Goal: Transaction & Acquisition: Purchase product/service

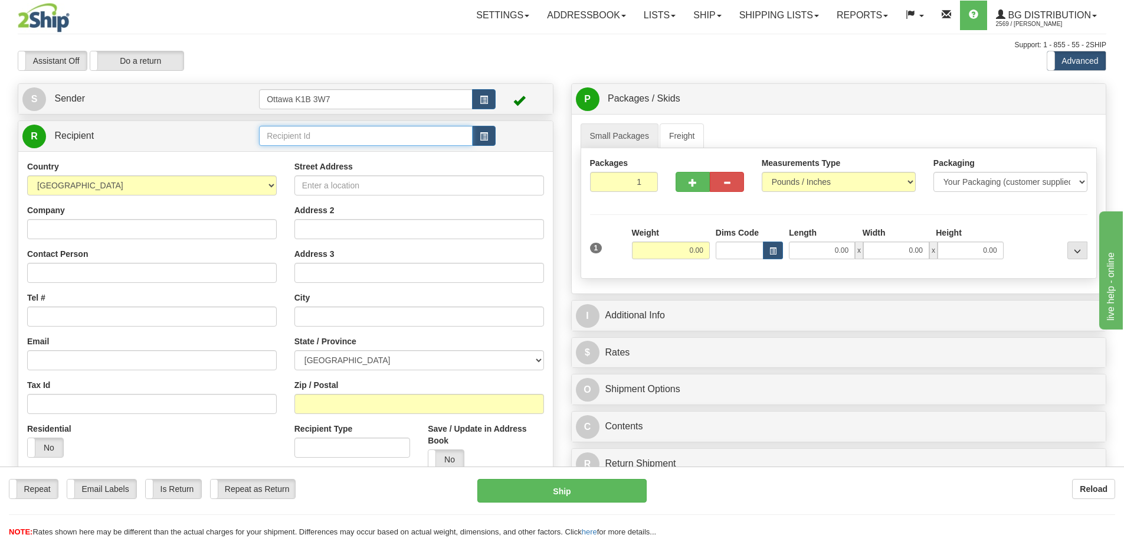
click at [349, 144] on input "text" at bounding box center [366, 136] width 214 height 20
click at [304, 152] on div "52000" at bounding box center [364, 154] width 202 height 13
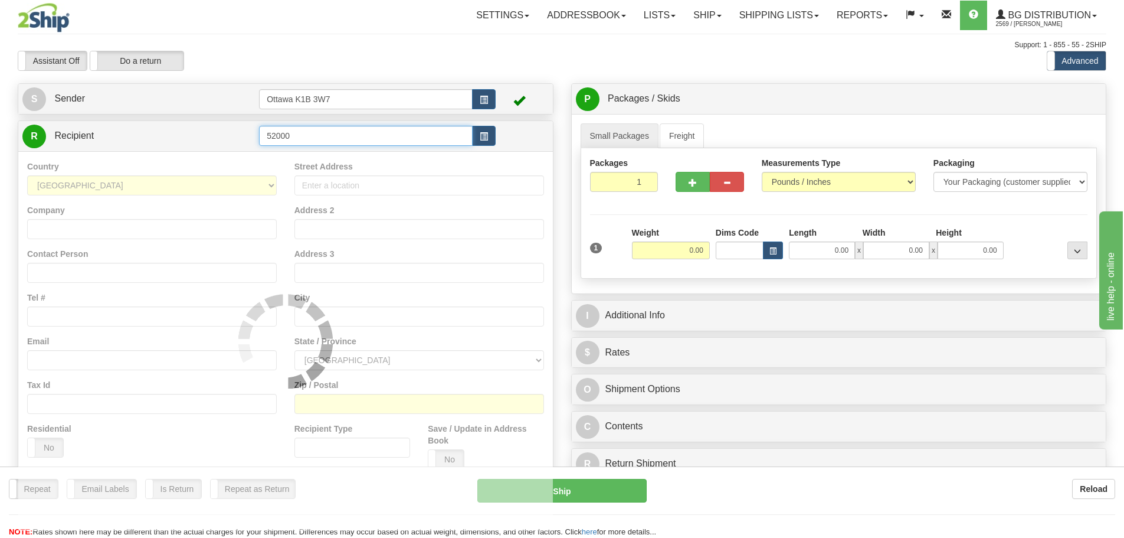
type input "52000"
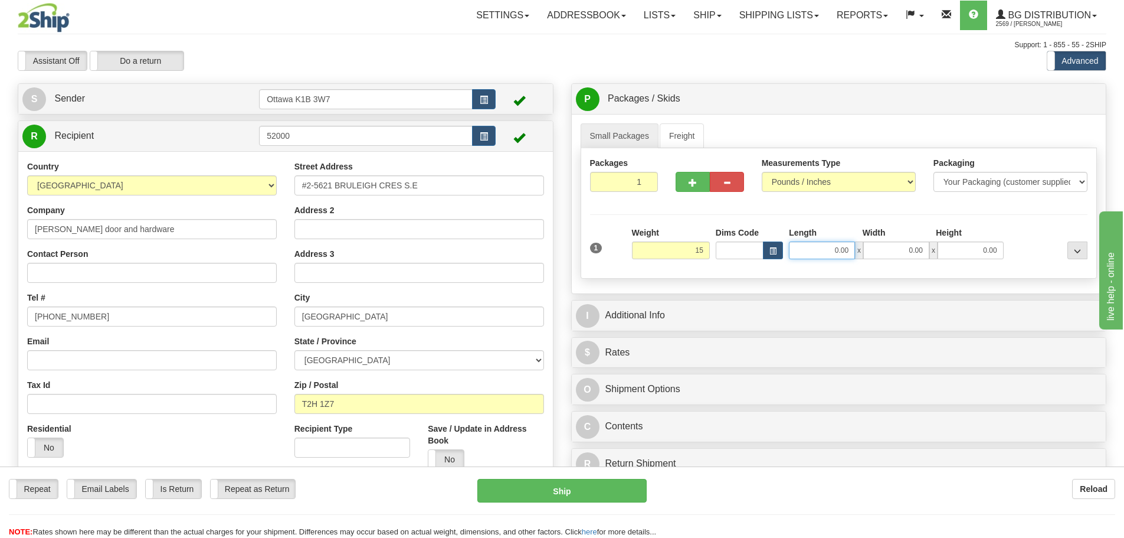
type input "15.00"
drag, startPoint x: 829, startPoint y: 256, endPoint x: 834, endPoint y: 245, distance: 12.7
click at [834, 251] on input "0.00" at bounding box center [822, 250] width 66 height 18
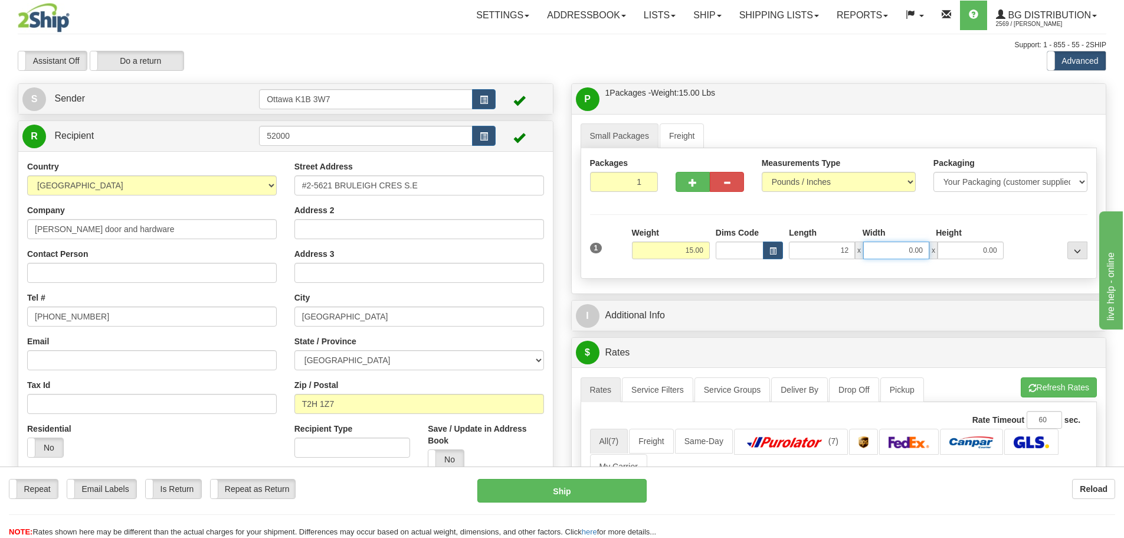
type input "12.00"
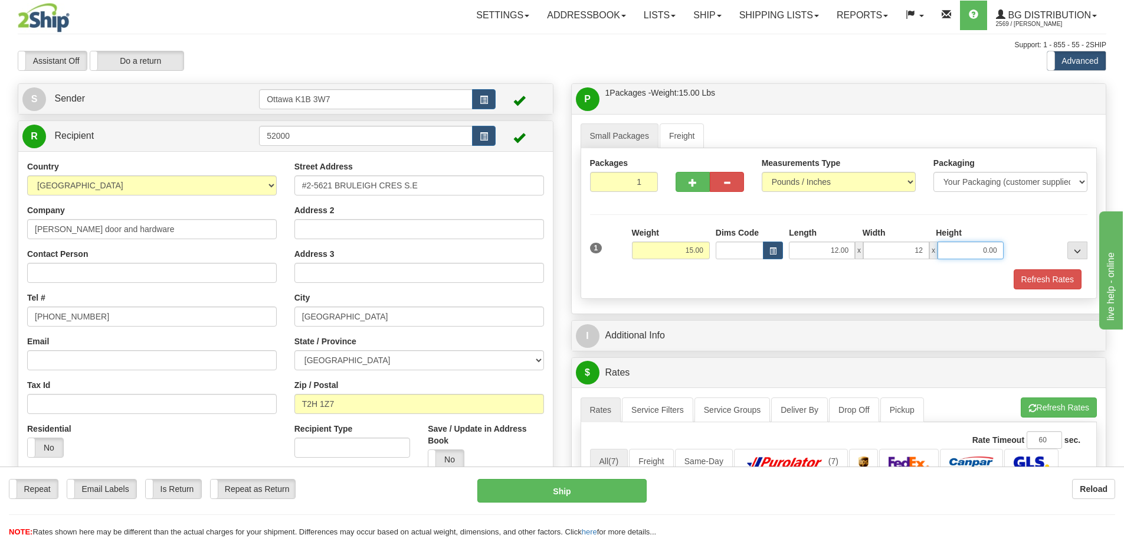
type input "12.00"
click at [794, 280] on div "Refresh Rates" at bounding box center [839, 279] width 504 height 20
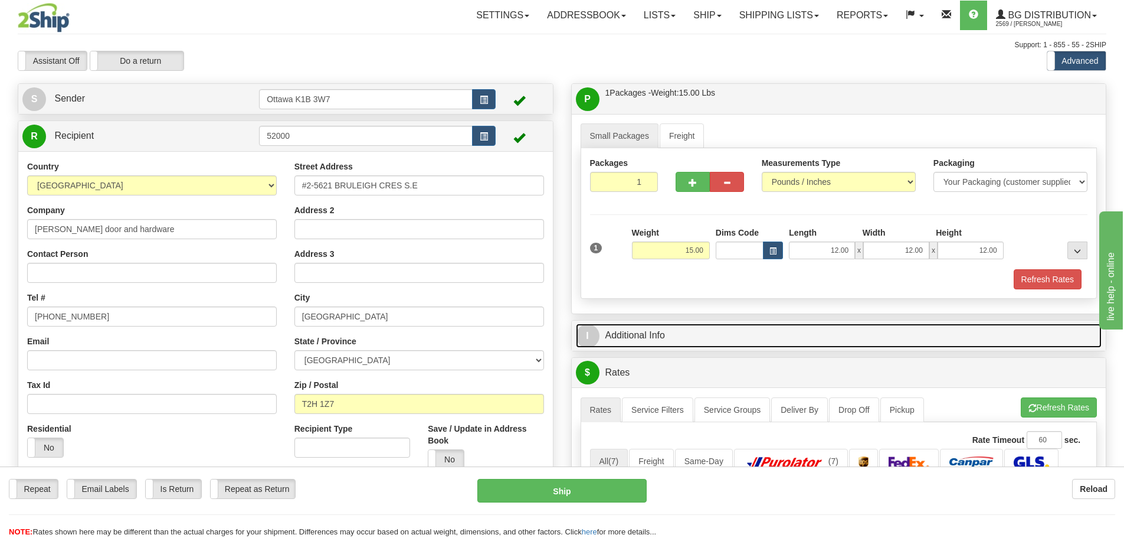
click at [652, 331] on link "I Additional Info" at bounding box center [839, 335] width 526 height 24
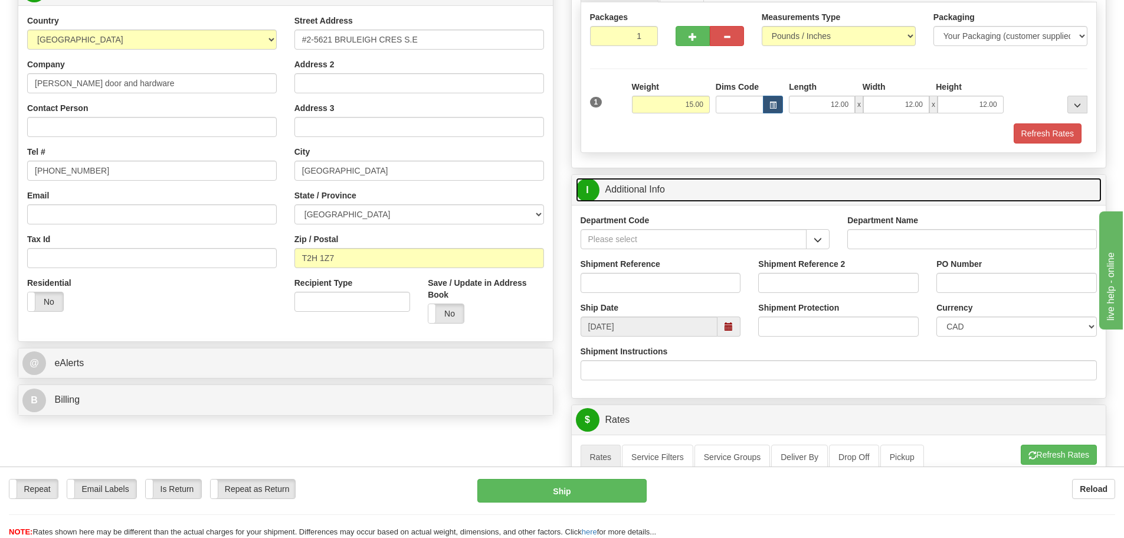
scroll to position [177, 0]
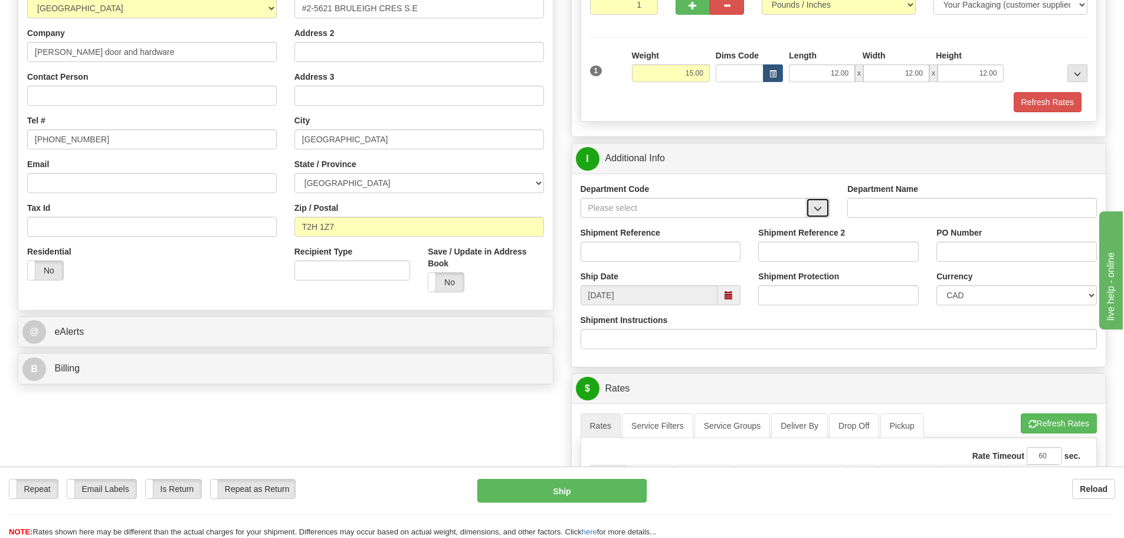
click at [819, 212] on span "button" at bounding box center [818, 209] width 8 height 8
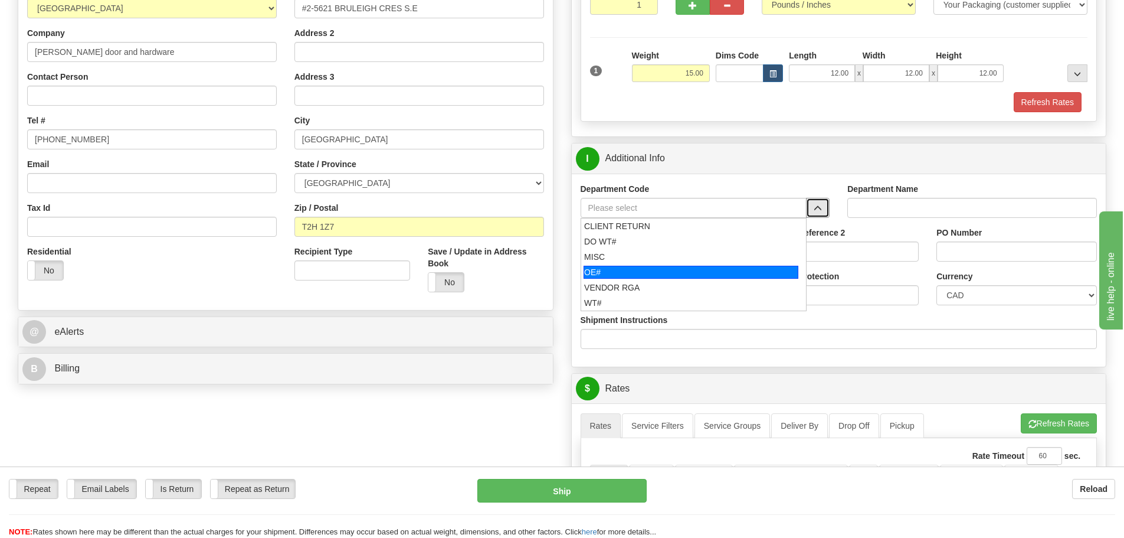
click at [627, 269] on div "OE#" at bounding box center [691, 272] width 215 height 13
type input "OE#"
type input "ORDERS"
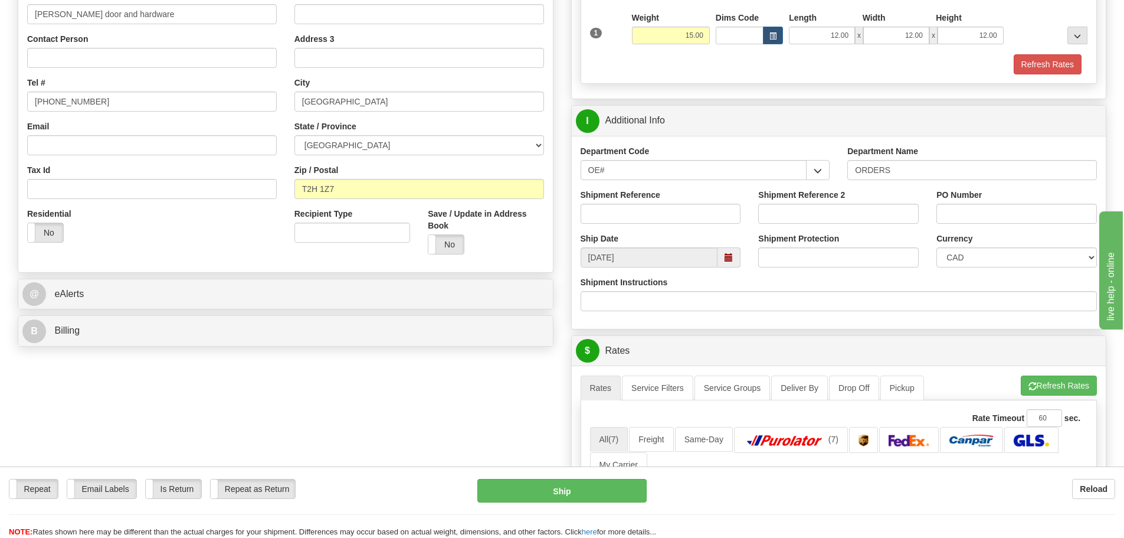
scroll to position [236, 0]
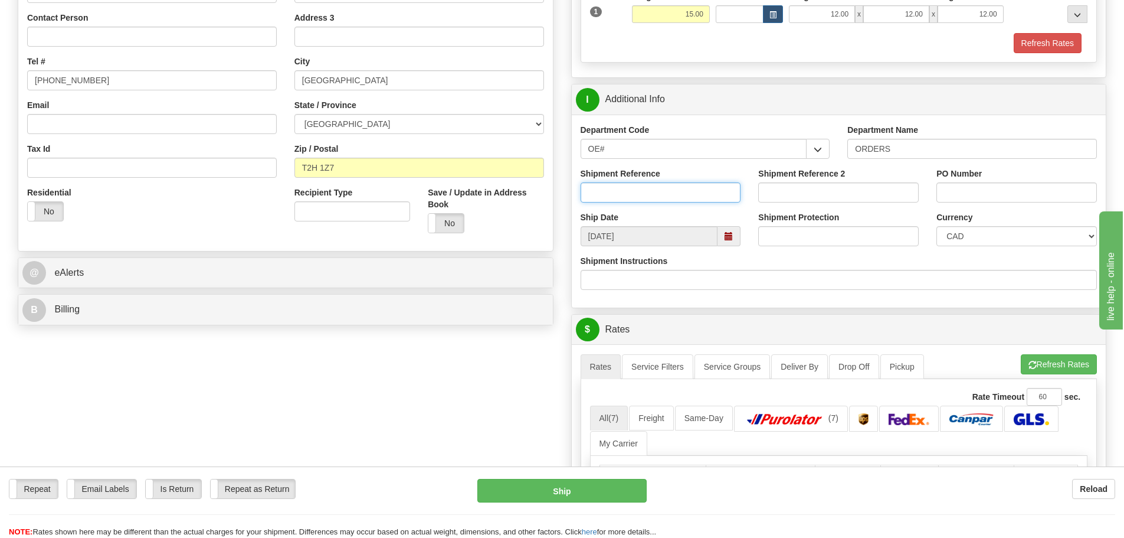
click at [650, 192] on input "Shipment Reference" at bounding box center [661, 192] width 161 height 20
type input "10203304-00"
click at [978, 191] on input "PO Number" at bounding box center [1017, 192] width 161 height 20
type input "10203304-00"
click at [326, 368] on div "Create a label for the return Create Pickup Without Label S" at bounding box center [562, 371] width 1106 height 1049
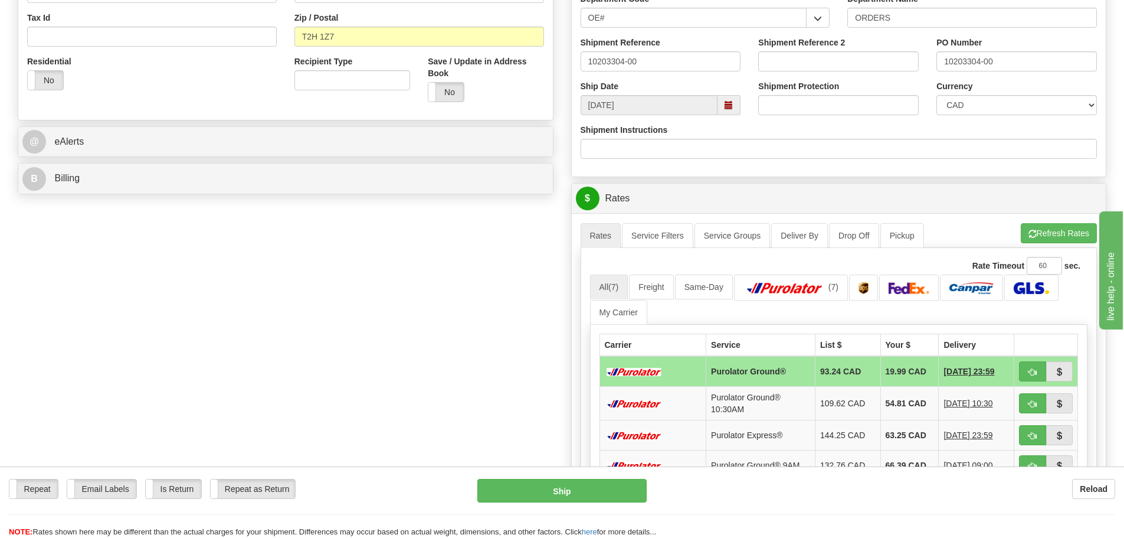
scroll to position [531, 0]
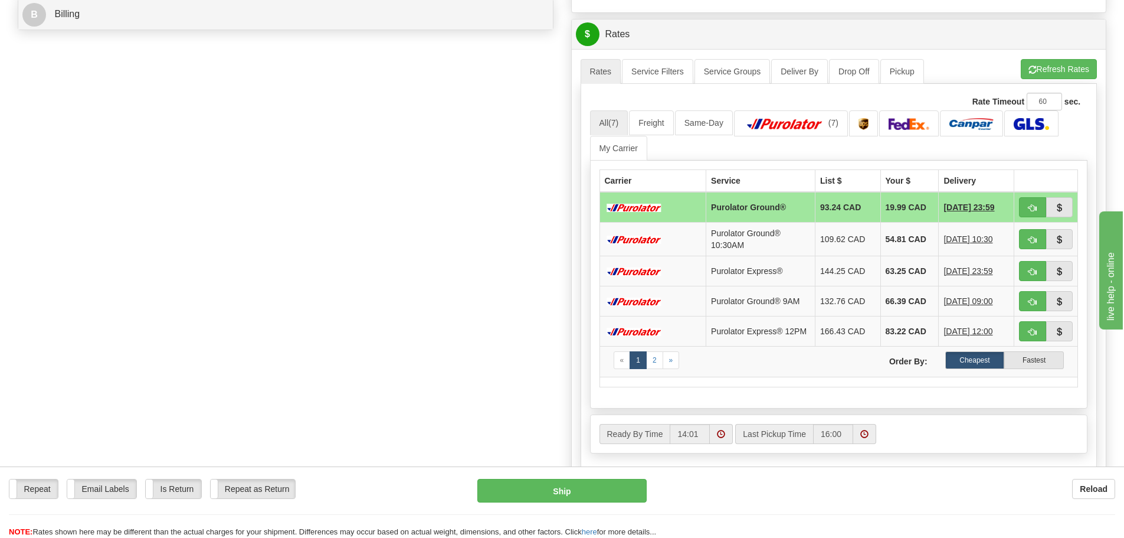
click at [843, 496] on div "Reload" at bounding box center [889, 489] width 451 height 20
click at [830, 482] on div "Reload" at bounding box center [889, 489] width 451 height 20
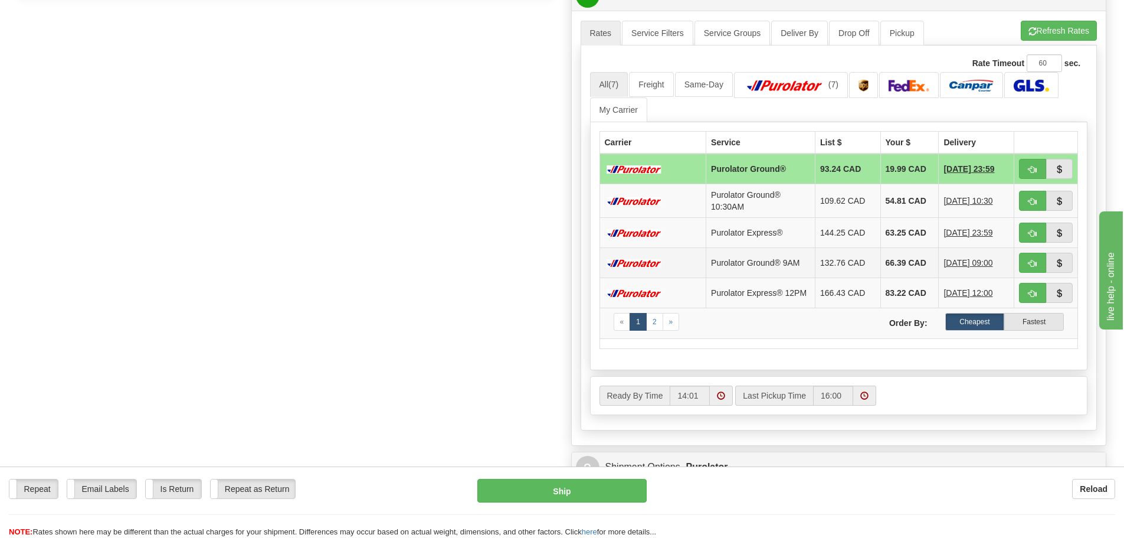
scroll to position [590, 0]
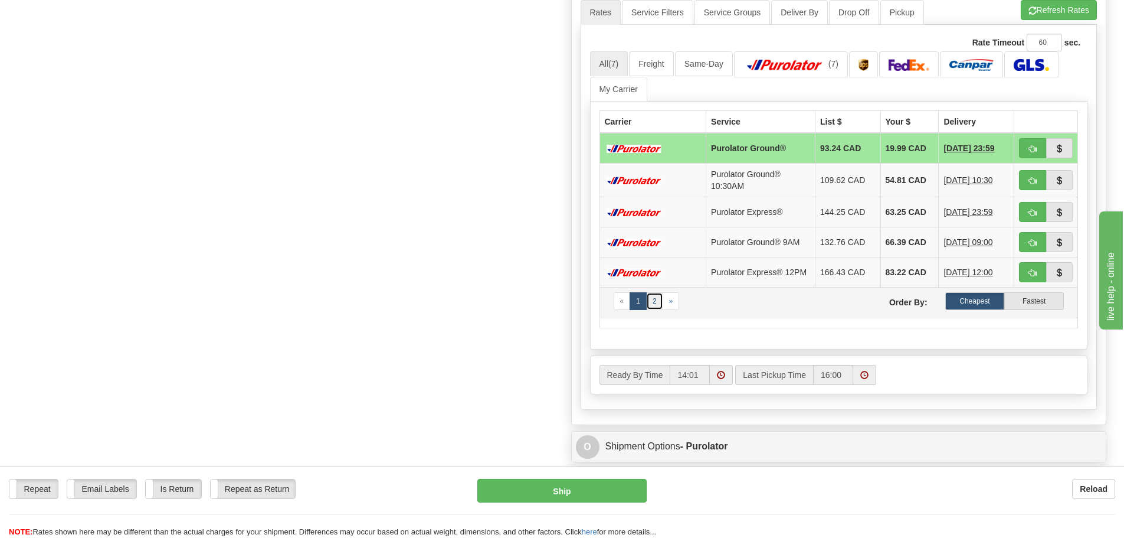
click at [656, 306] on link "2" at bounding box center [654, 301] width 17 height 18
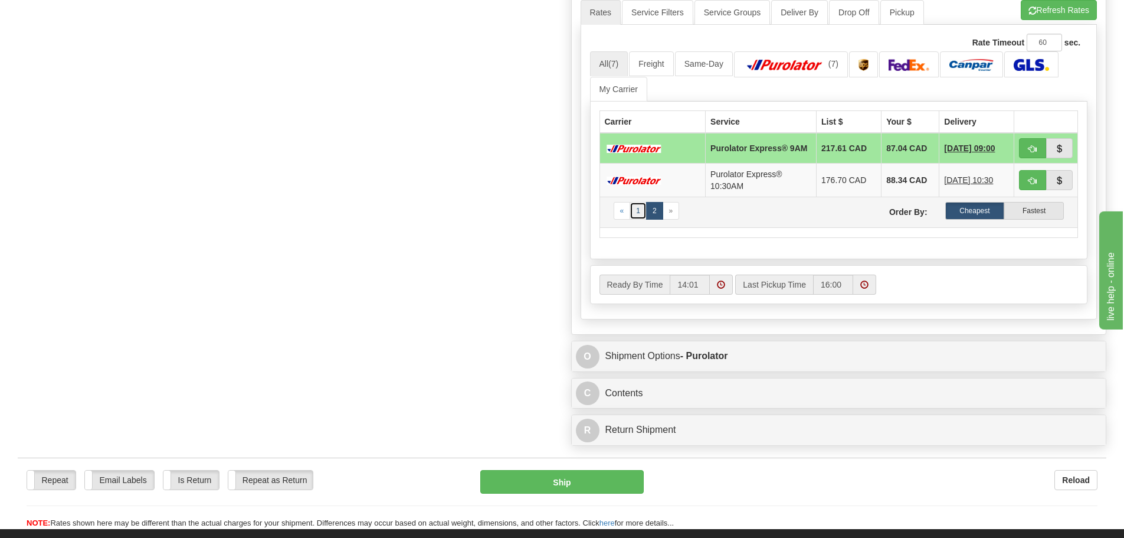
click at [642, 214] on link "1" at bounding box center [638, 211] width 17 height 18
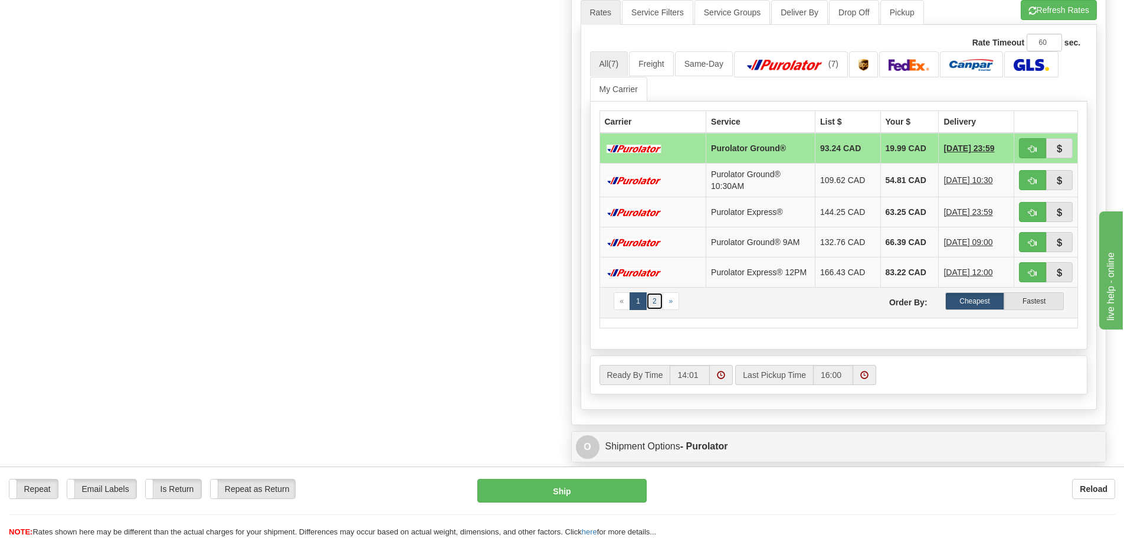
click at [655, 300] on link "2" at bounding box center [654, 301] width 17 height 18
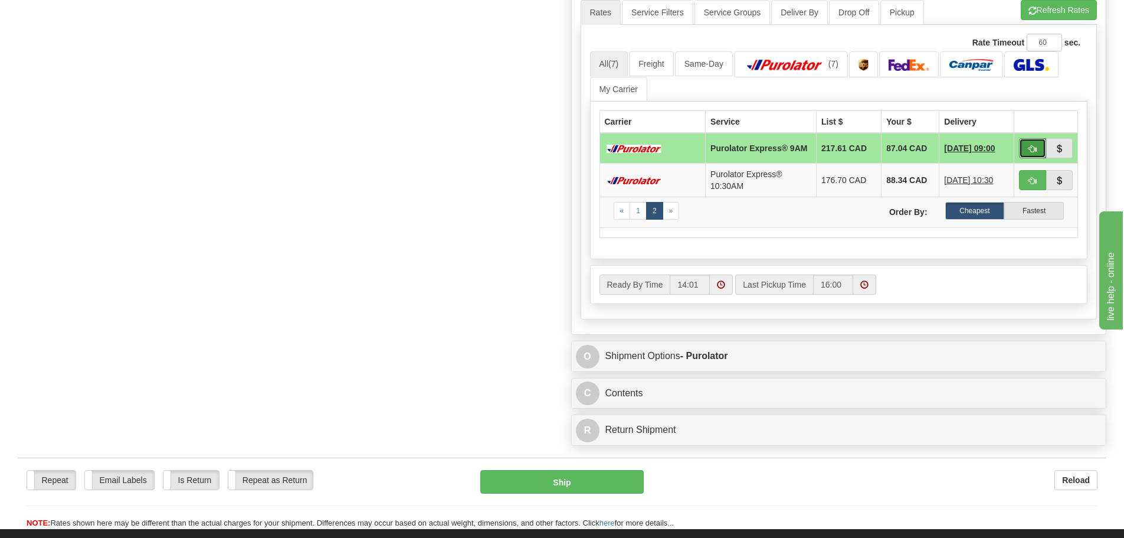
click at [1036, 149] on span "button" at bounding box center [1033, 149] width 8 height 8
type input "200"
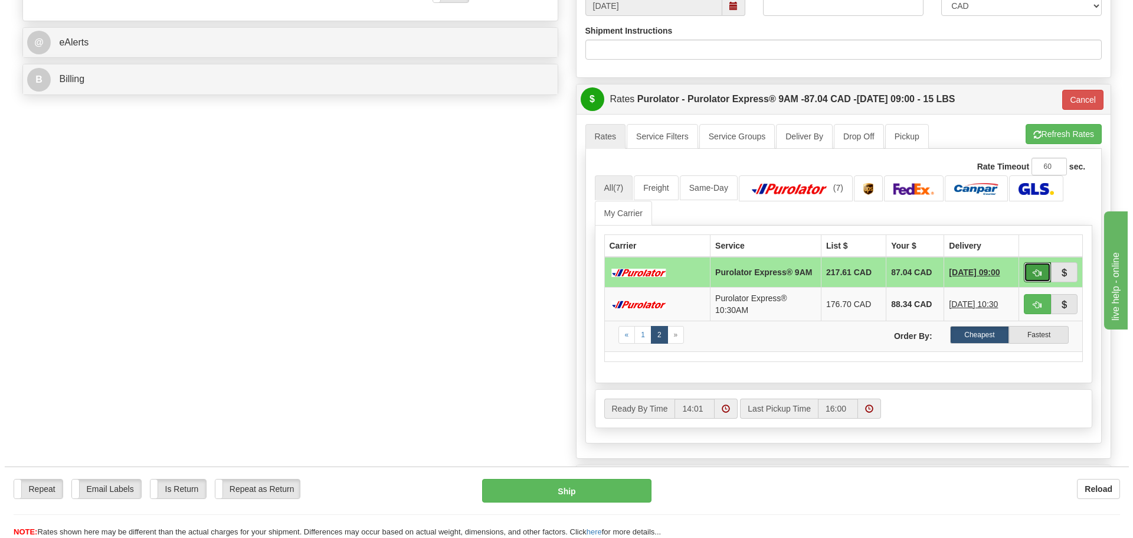
scroll to position [472, 0]
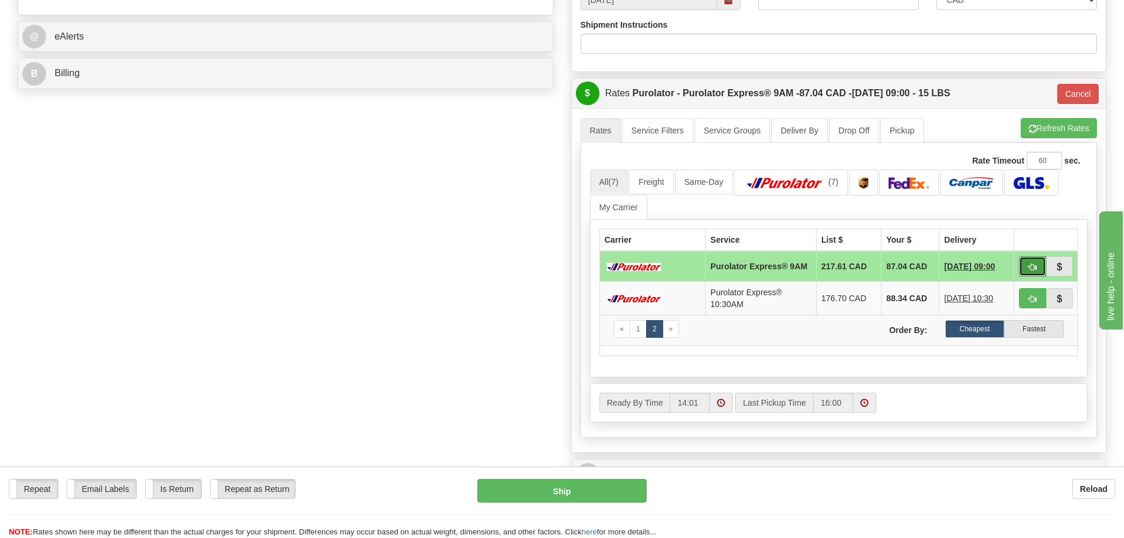
click at [1036, 267] on span "button" at bounding box center [1033, 267] width 8 height 8
click at [583, 483] on button "Ship" at bounding box center [561, 491] width 169 height 24
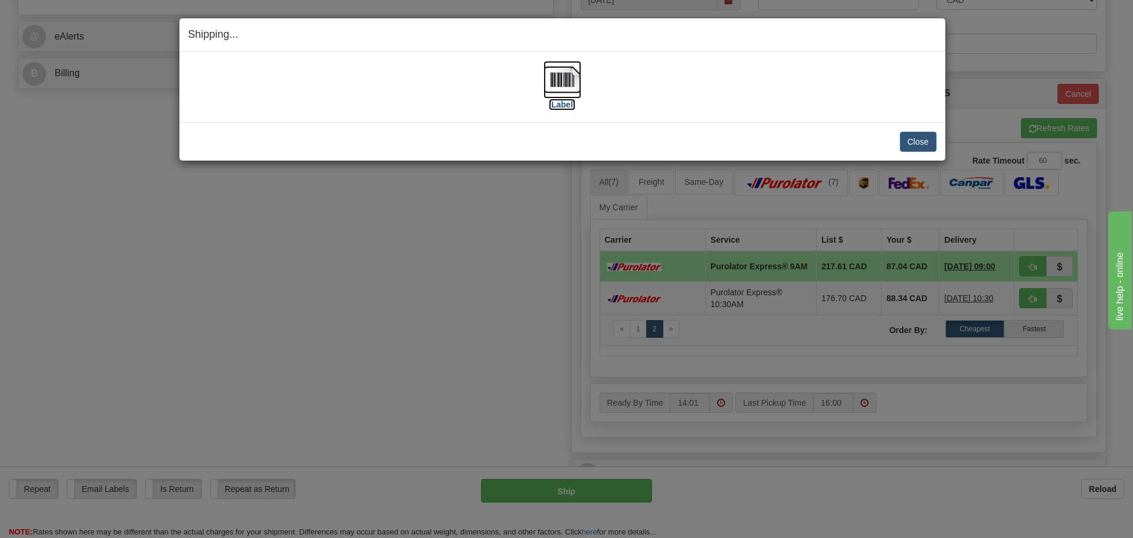
click at [561, 103] on label "[Label]" at bounding box center [562, 105] width 27 height 12
click at [910, 138] on button "Close" at bounding box center [918, 142] width 37 height 20
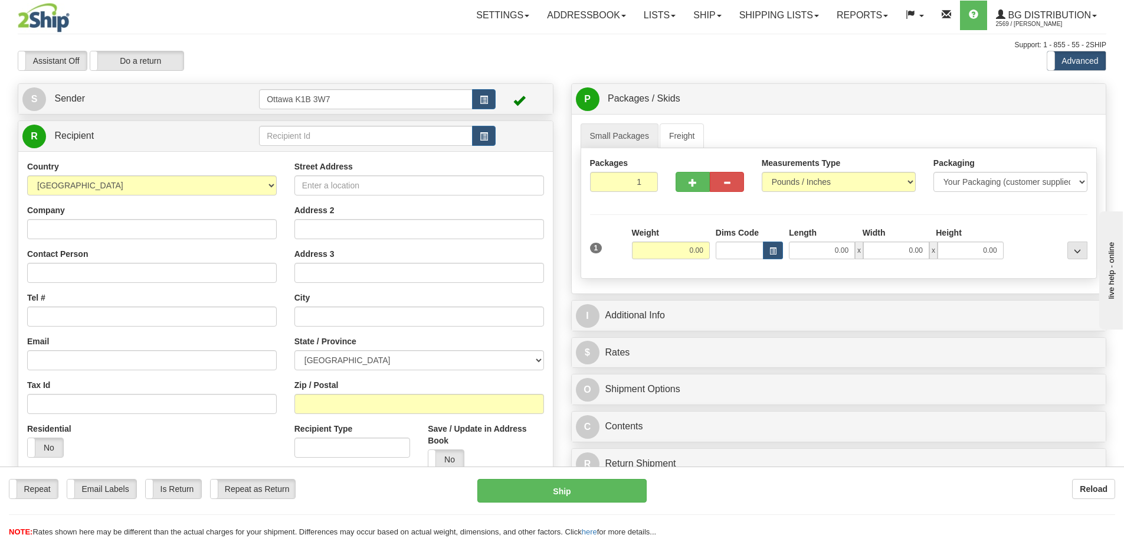
click at [366, 123] on div "R Recipient" at bounding box center [285, 136] width 535 height 30
click at [359, 136] on input "text" at bounding box center [366, 136] width 214 height 20
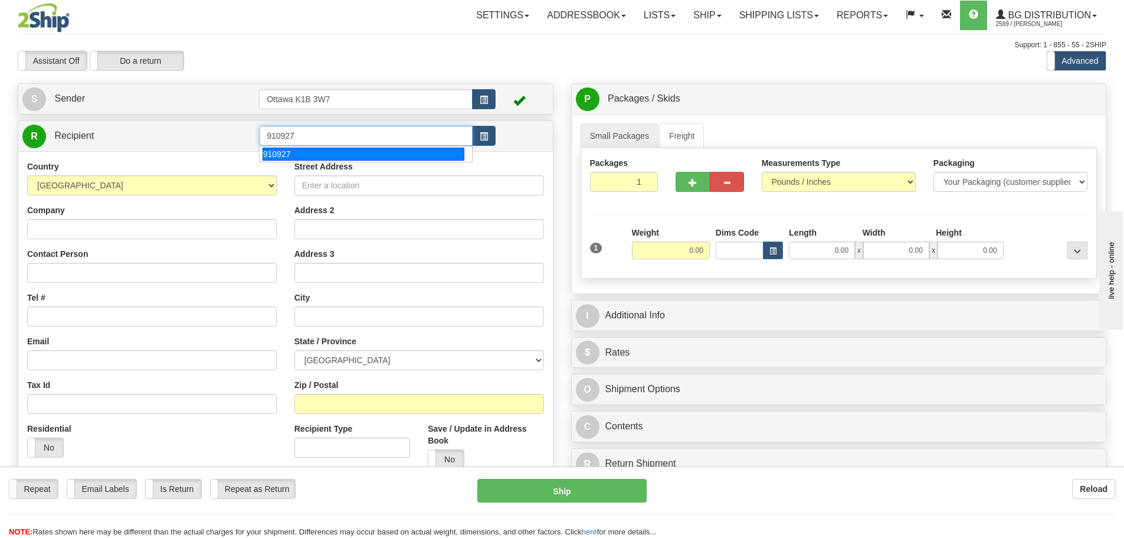
click at [327, 152] on div "910927" at bounding box center [364, 154] width 202 height 13
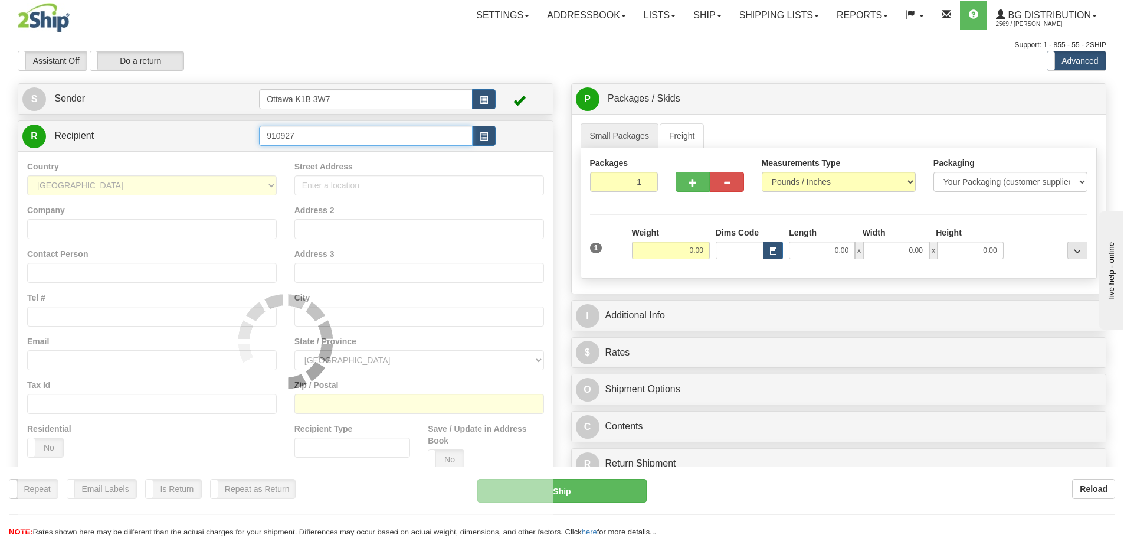
type input "910927"
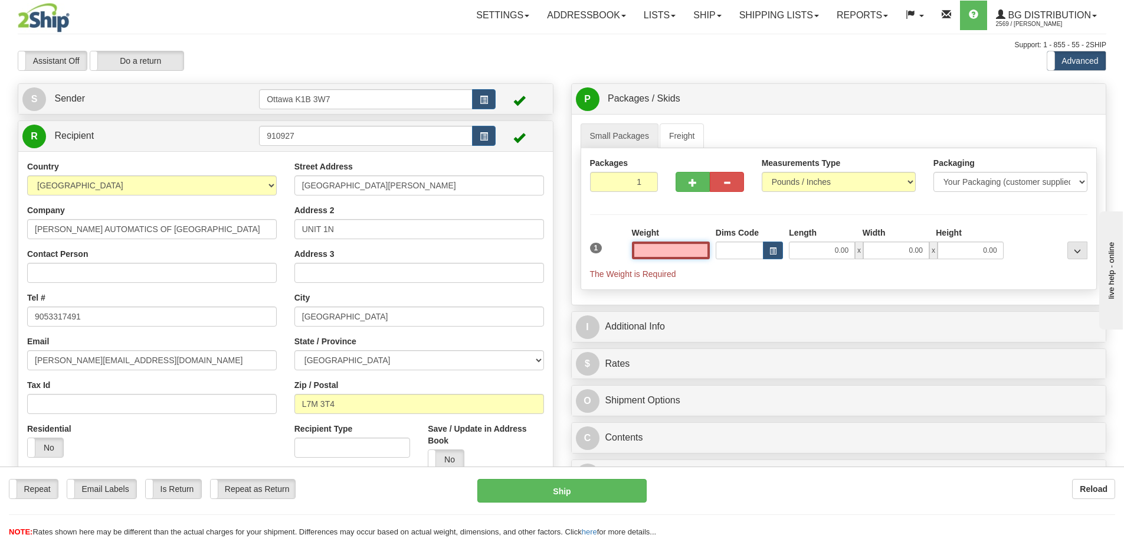
click at [682, 244] on input "text" at bounding box center [671, 250] width 78 height 18
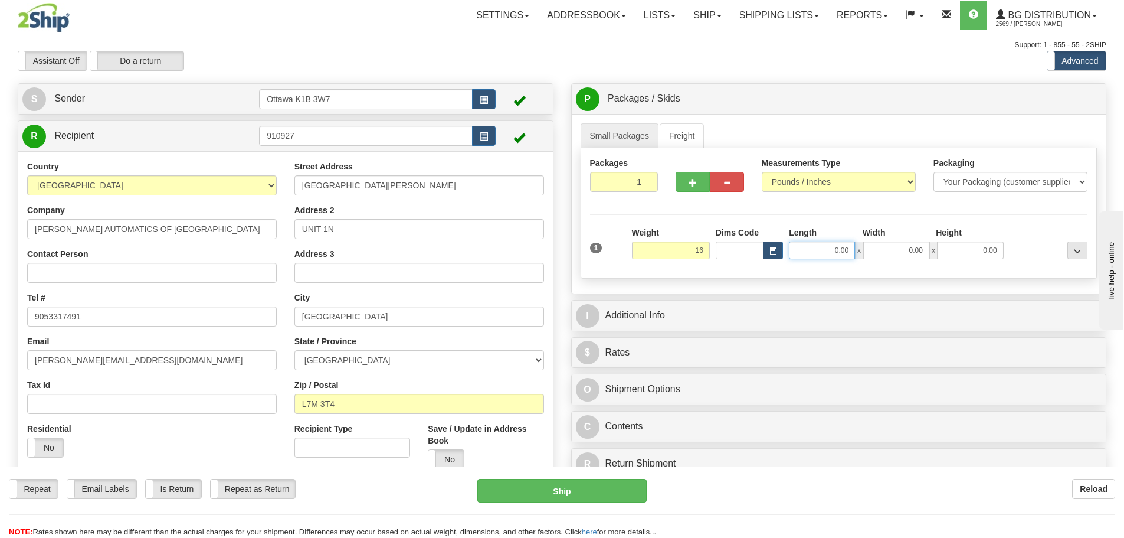
type input "16.00"
click at [823, 253] on input "0.00" at bounding box center [822, 250] width 66 height 18
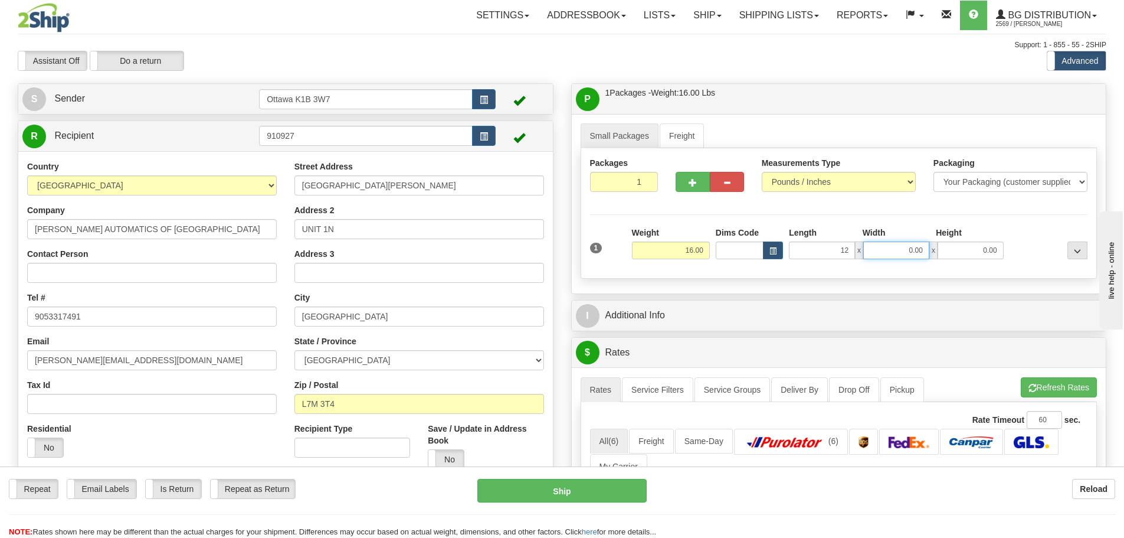
type input "12.00"
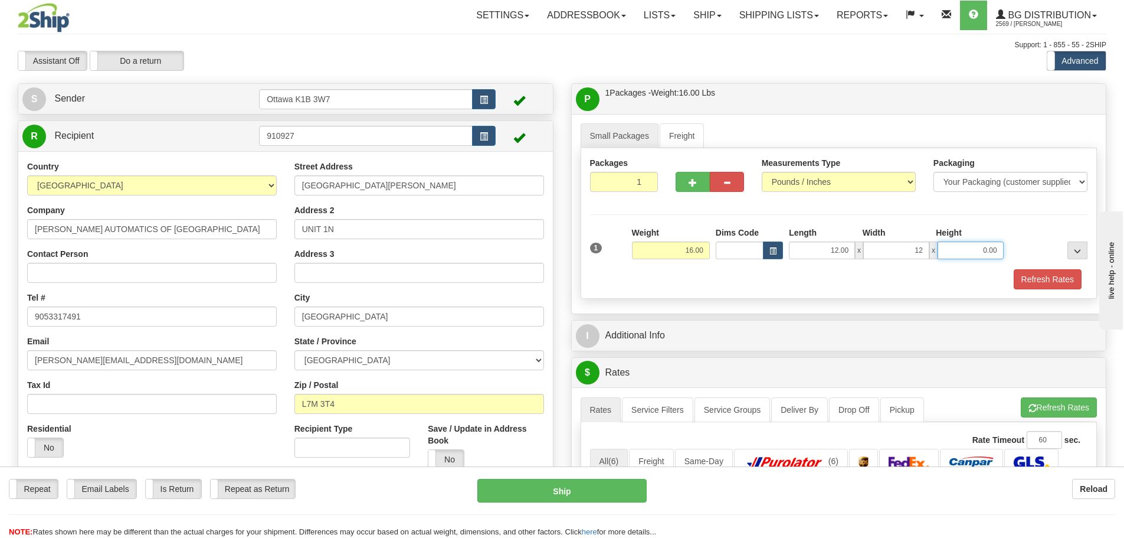
type input "12.00"
click at [759, 352] on div "P Packages / Skids 1 Packages - Weight: 16.00 Lbs 1 Skids - Weight: NaN Lbs Shi…" at bounding box center [839, 511] width 554 height 856
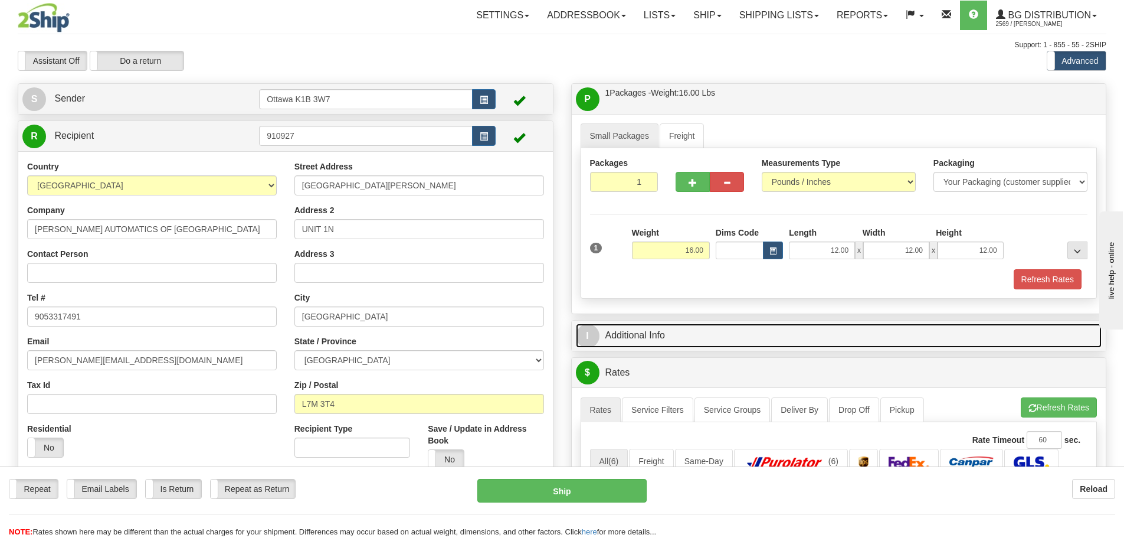
click at [687, 337] on link "I Additional Info" at bounding box center [839, 335] width 526 height 24
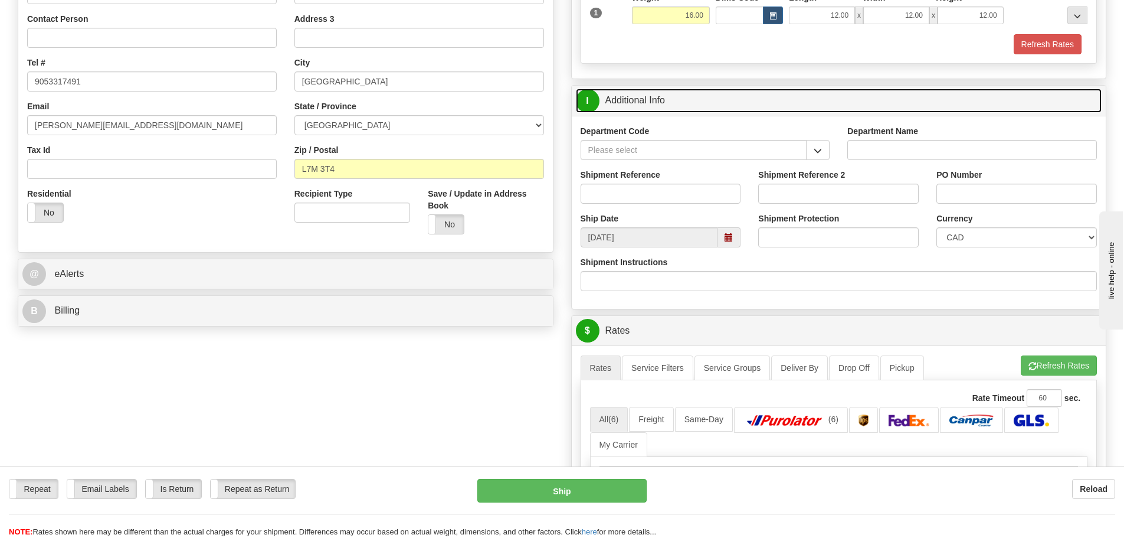
scroll to position [236, 0]
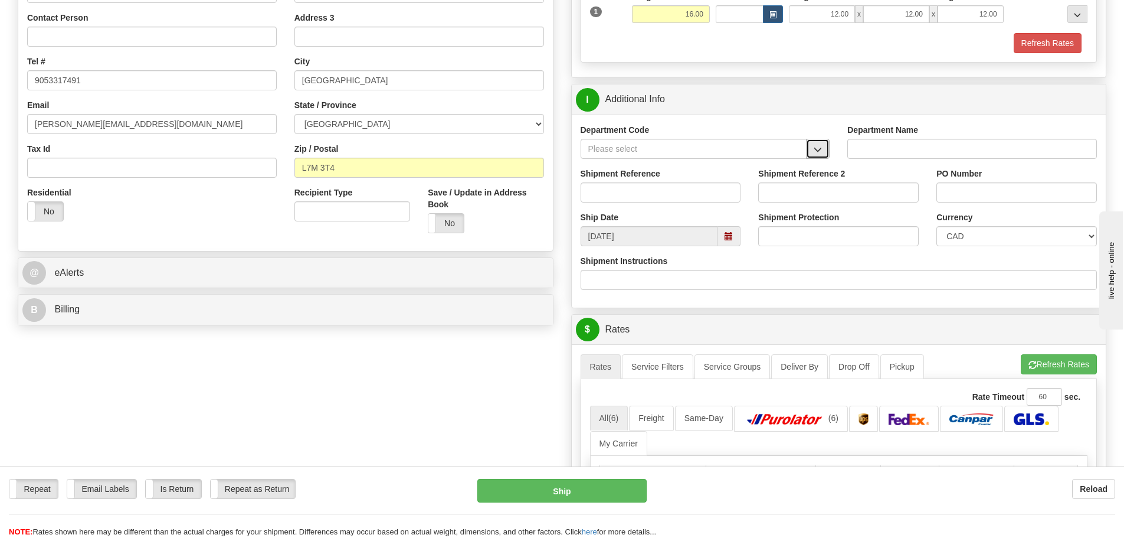
click at [822, 151] on button "button" at bounding box center [818, 149] width 24 height 20
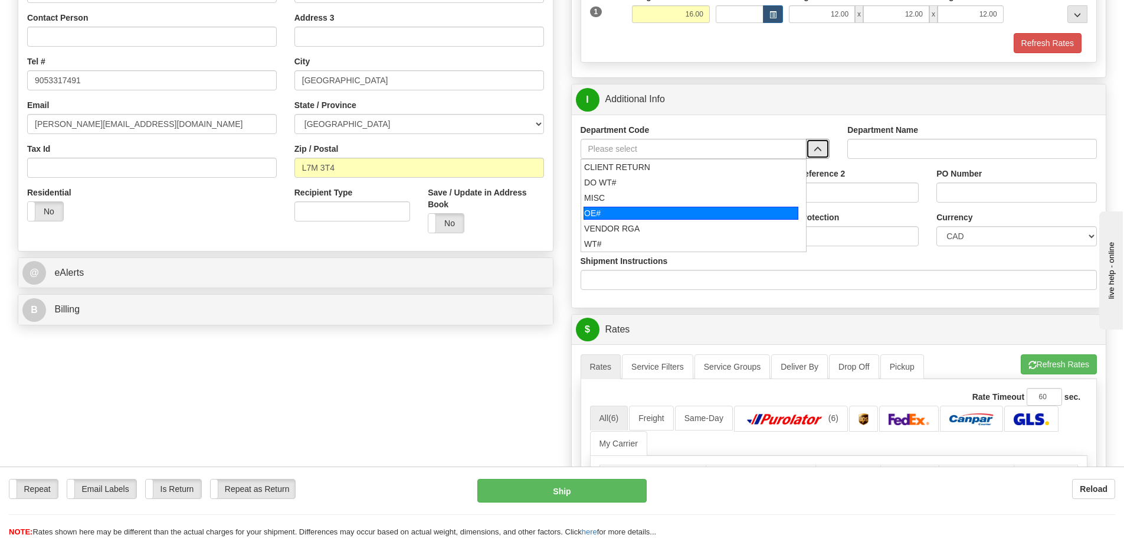
click at [611, 210] on div "OE#" at bounding box center [691, 213] width 215 height 13
type input "OE#"
type input "ORDERS"
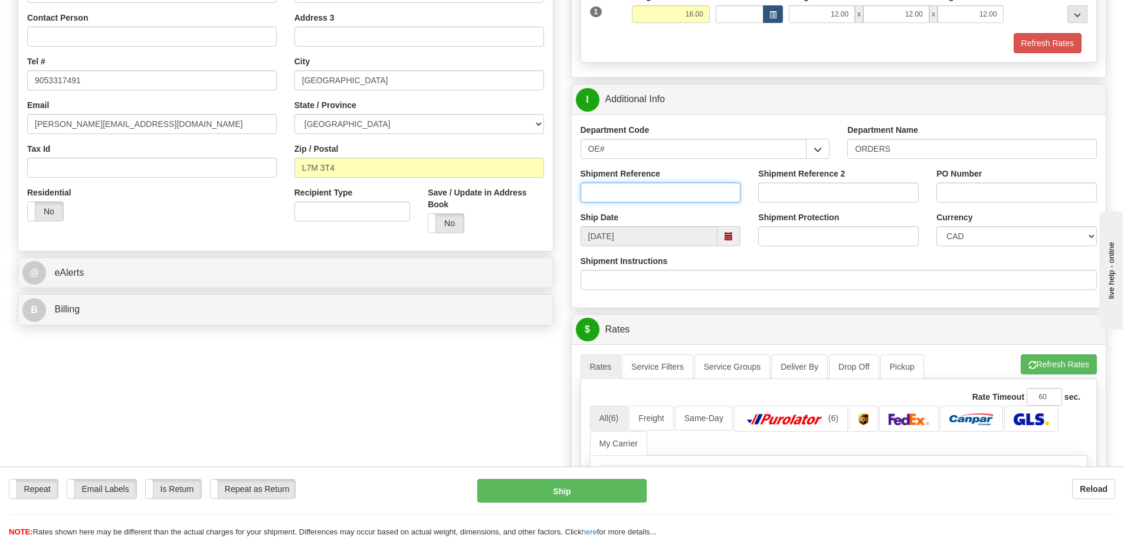
click at [619, 191] on input "Shipment Reference" at bounding box center [661, 192] width 161 height 20
type input "10203309-00"
click at [1000, 195] on input "PO Number" at bounding box center [1017, 192] width 161 height 20
type input "7645"
drag, startPoint x: 856, startPoint y: 313, endPoint x: 873, endPoint y: 300, distance: 22.3
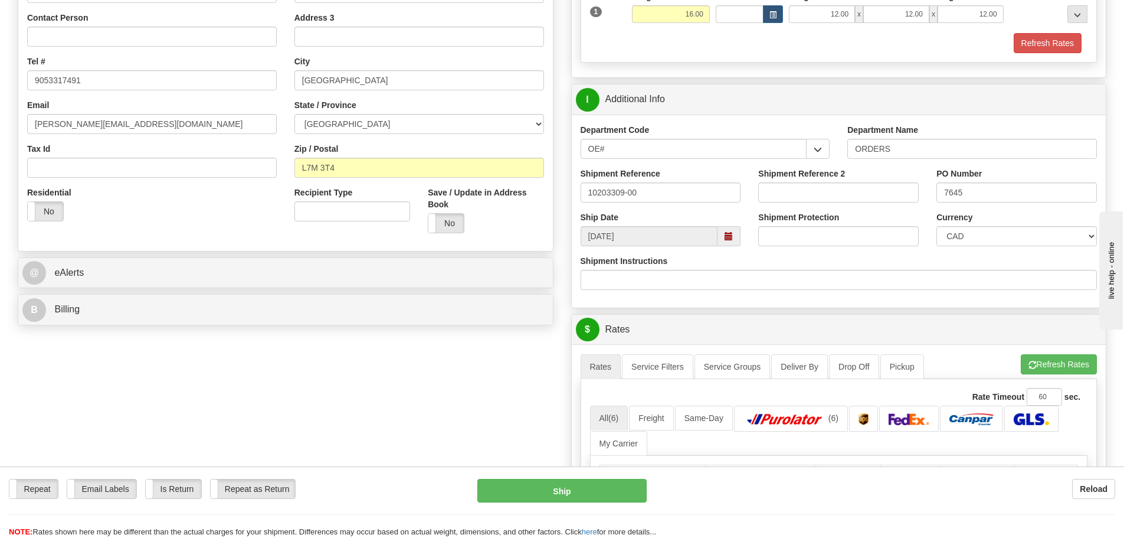
click at [867, 306] on div "P Packages / Skids 1 Packages - Weight: 16.00 Lbs 1 Skids - Weight: NaN Lbs Shi…" at bounding box center [839, 371] width 554 height 1049
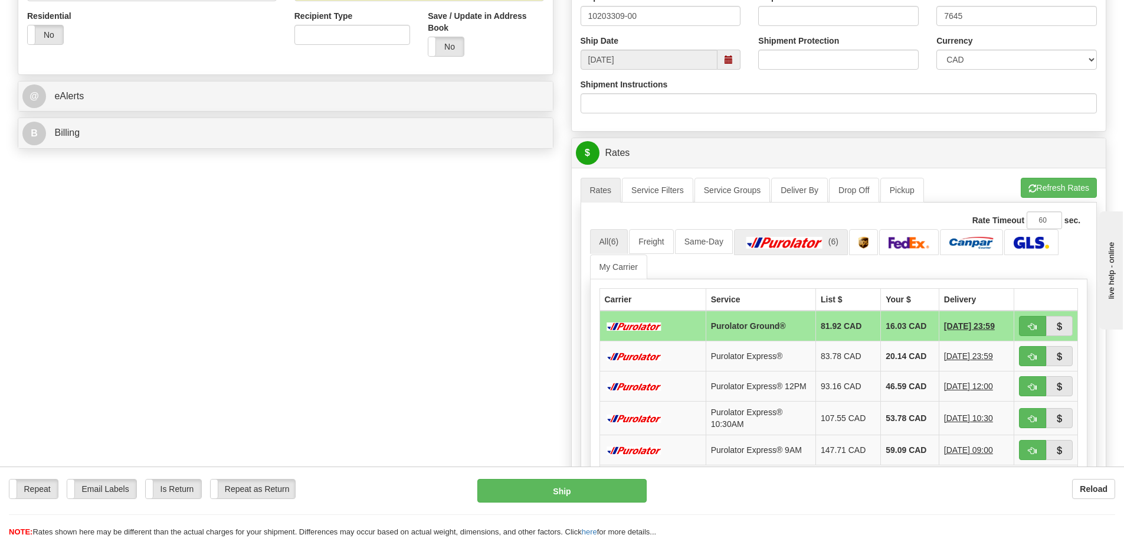
scroll to position [413, 0]
click at [1083, 184] on button "Refresh Rates" at bounding box center [1059, 187] width 76 height 20
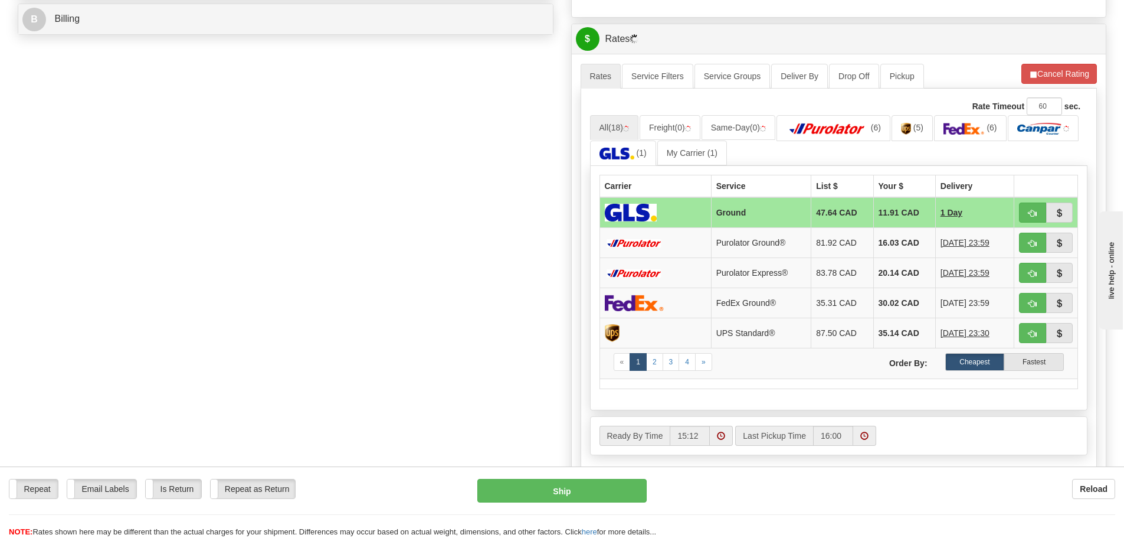
scroll to position [531, 0]
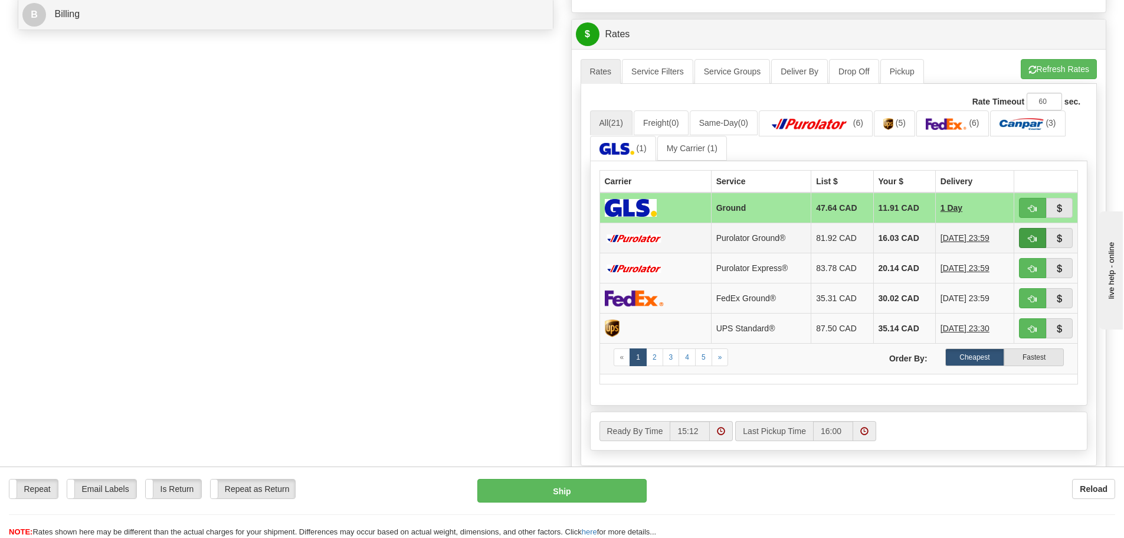
click at [1036, 238] on span "button" at bounding box center [1033, 239] width 8 height 8
type input "260"
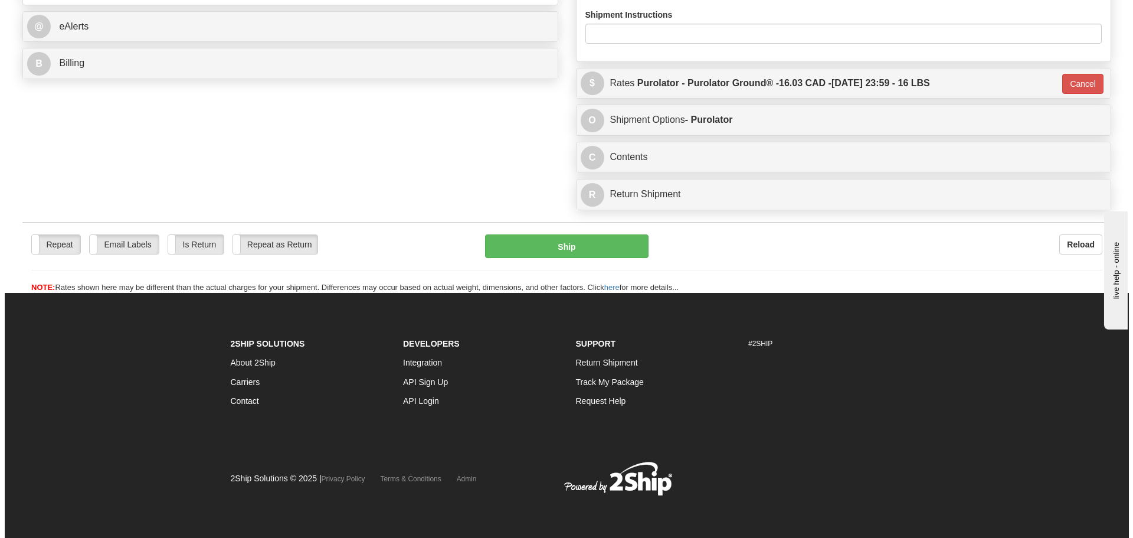
scroll to position [482, 0]
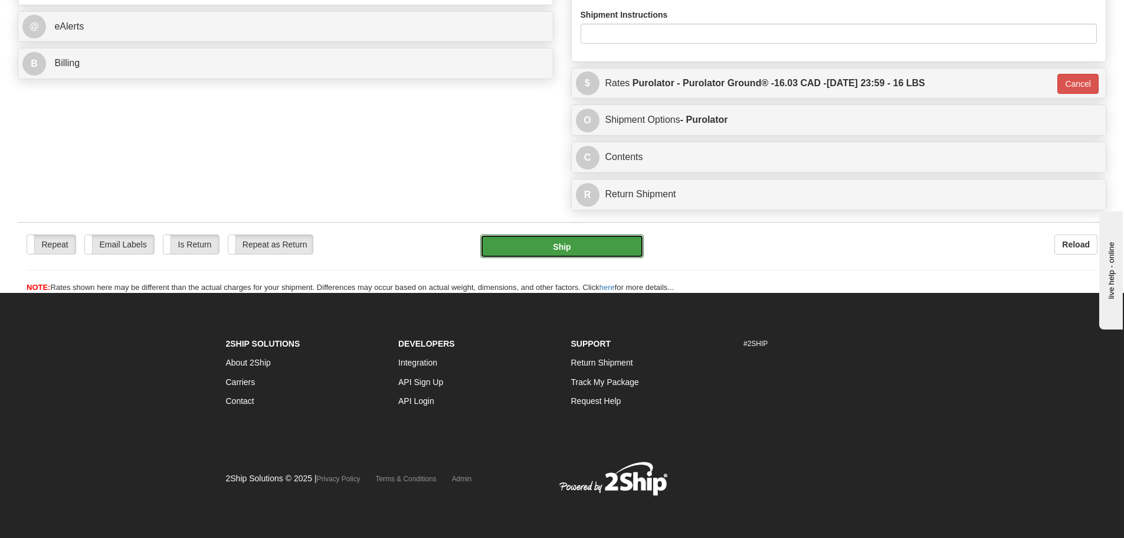
click at [562, 245] on button "Ship" at bounding box center [561, 246] width 163 height 24
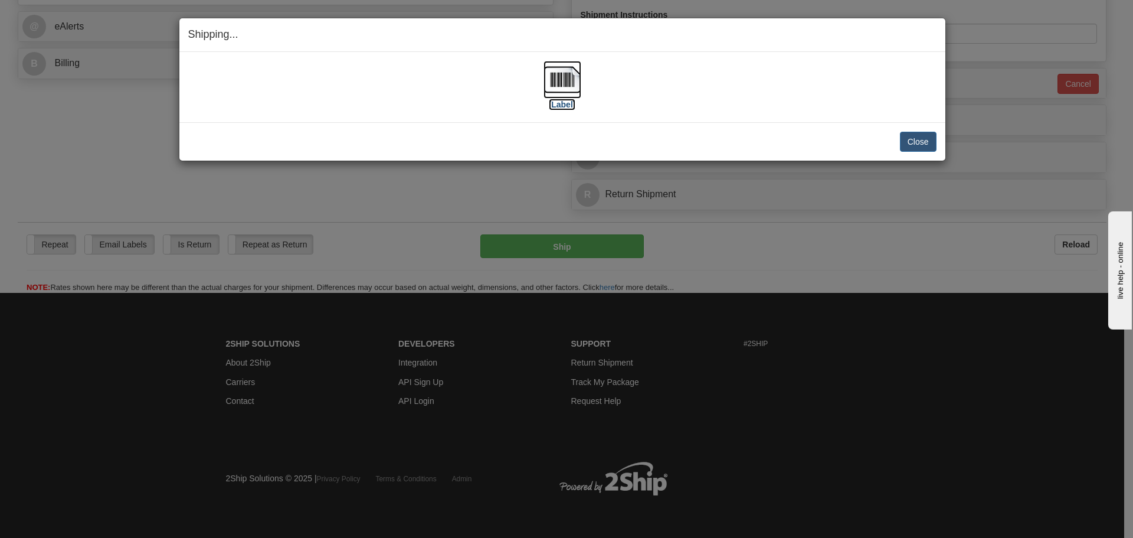
click at [569, 102] on label "[Label]" at bounding box center [562, 105] width 27 height 12
click at [929, 146] on button "Close" at bounding box center [918, 142] width 37 height 20
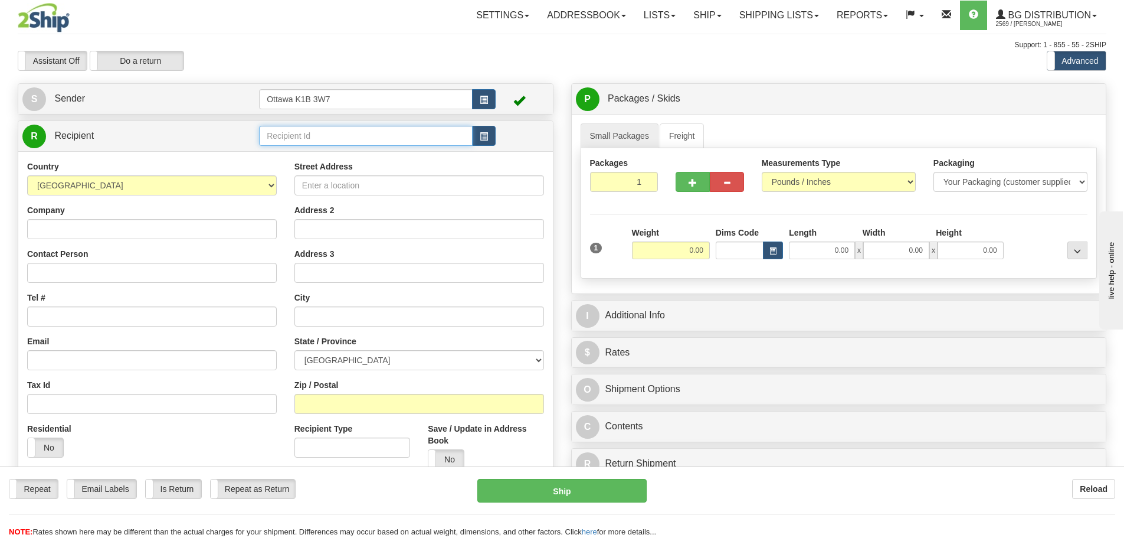
click at [305, 135] on input "text" at bounding box center [366, 136] width 214 height 20
click at [759, 8] on link "Shipping lists" at bounding box center [779, 16] width 97 height 30
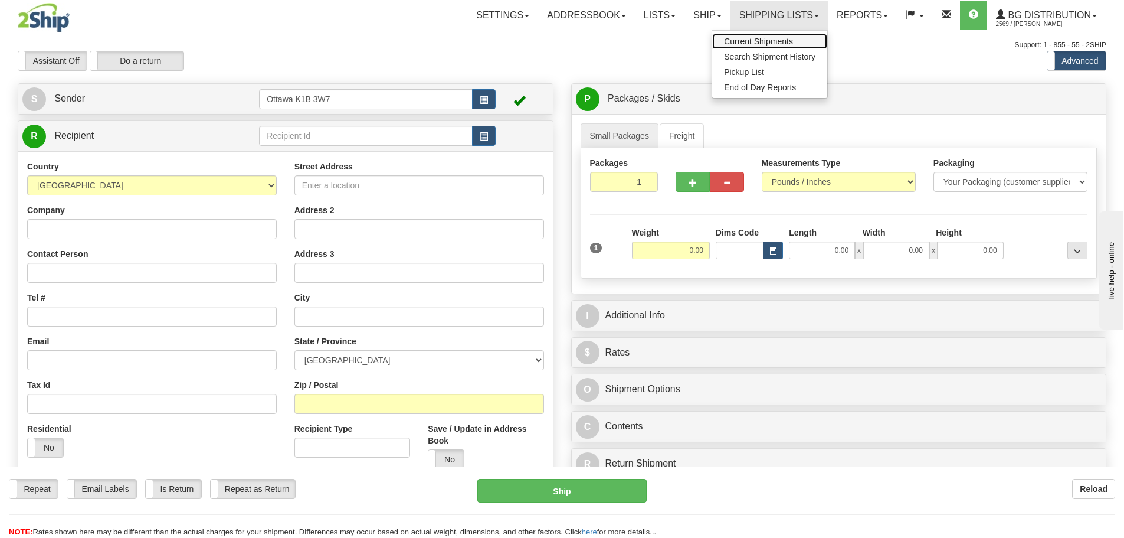
click at [742, 38] on span "Current Shipments" at bounding box center [758, 41] width 69 height 9
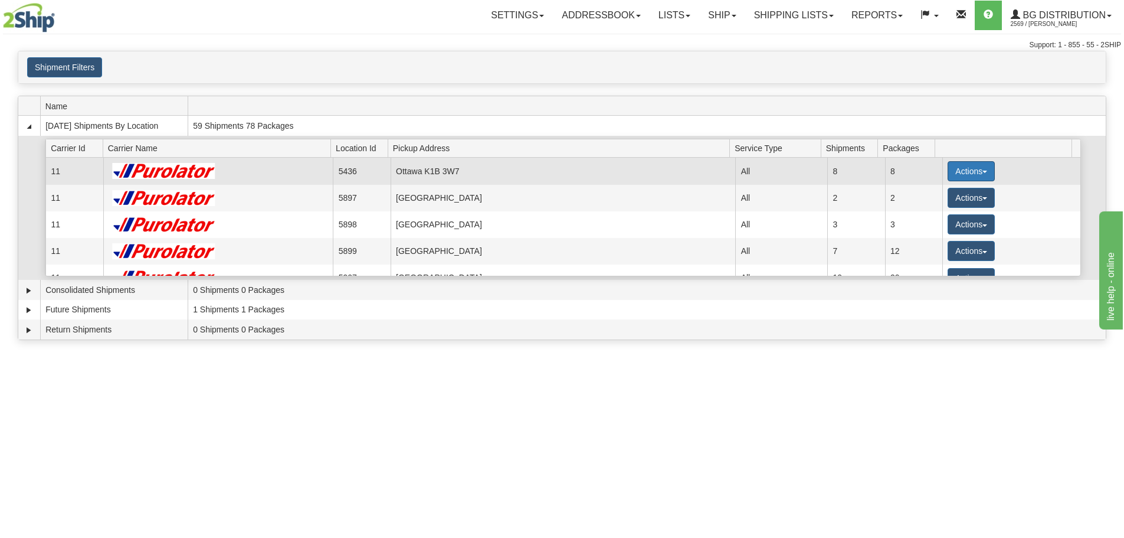
click at [954, 173] on button "Actions" at bounding box center [971, 171] width 47 height 20
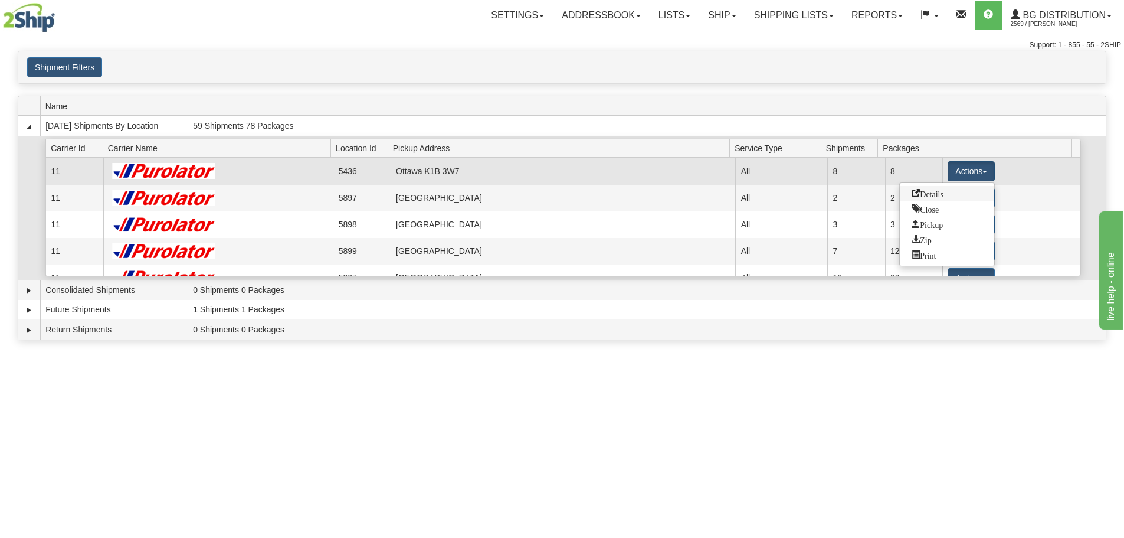
click at [940, 195] on span "Details" at bounding box center [928, 193] width 32 height 8
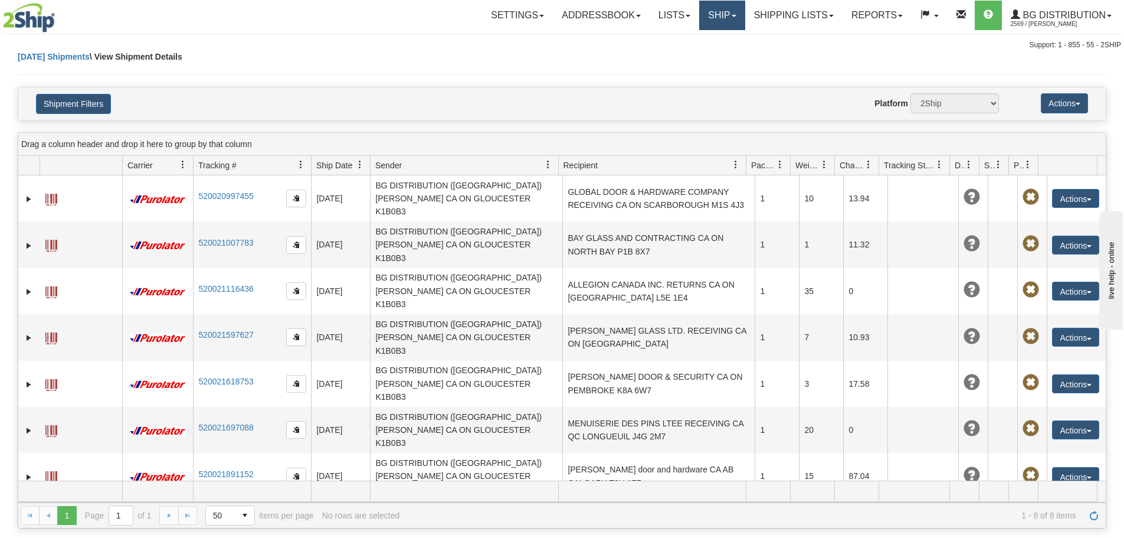
click at [723, 17] on link "Ship" at bounding box center [721, 16] width 45 height 30
click at [712, 41] on link "Ship Screen" at bounding box center [698, 41] width 93 height 15
click at [711, 10] on link "Ship" at bounding box center [721, 16] width 45 height 30
click at [700, 44] on span "Ship Screen" at bounding box center [685, 41] width 45 height 9
click at [793, 8] on link "Shipping lists" at bounding box center [793, 16] width 97 height 30
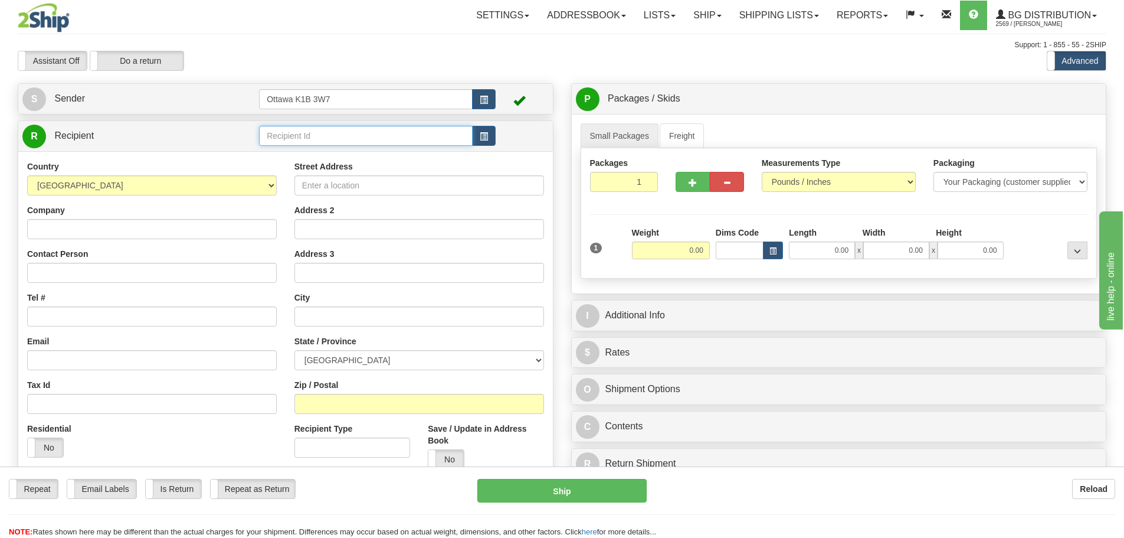
click at [374, 140] on input "text" at bounding box center [366, 136] width 214 height 20
click at [308, 153] on div "910990" at bounding box center [364, 154] width 202 height 13
type input "910990"
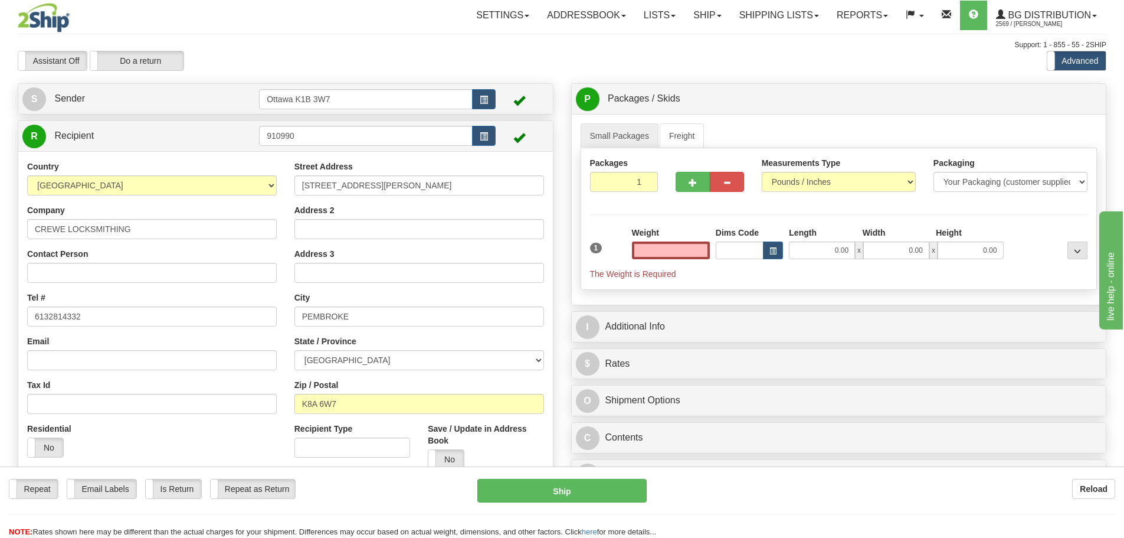
type input "0.00"
click at [676, 237] on div "Weight 0.00" at bounding box center [671, 243] width 78 height 32
click at [675, 250] on input "0.00" at bounding box center [671, 250] width 78 height 18
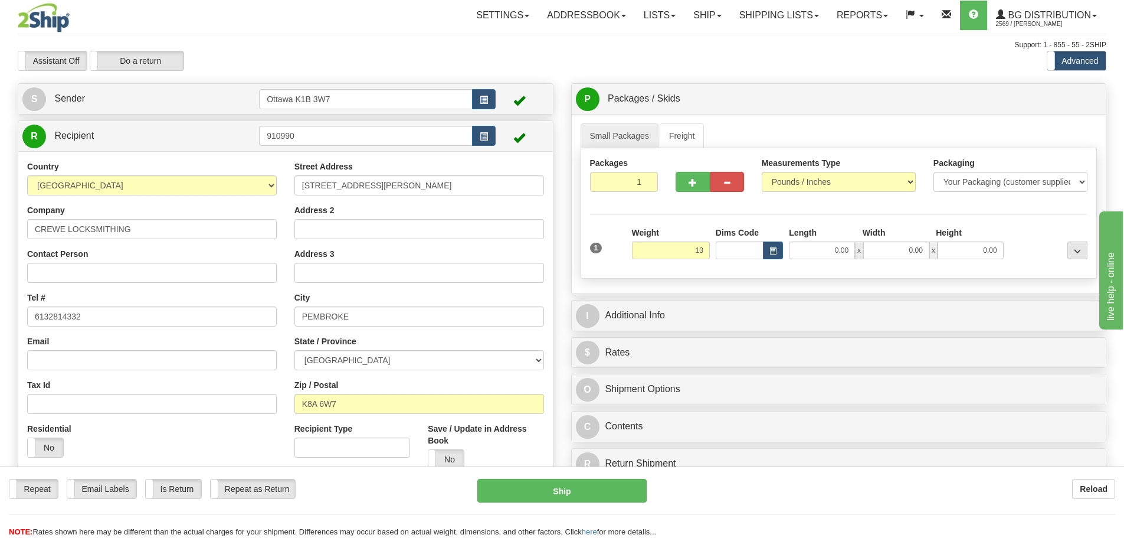
type input "13.00"
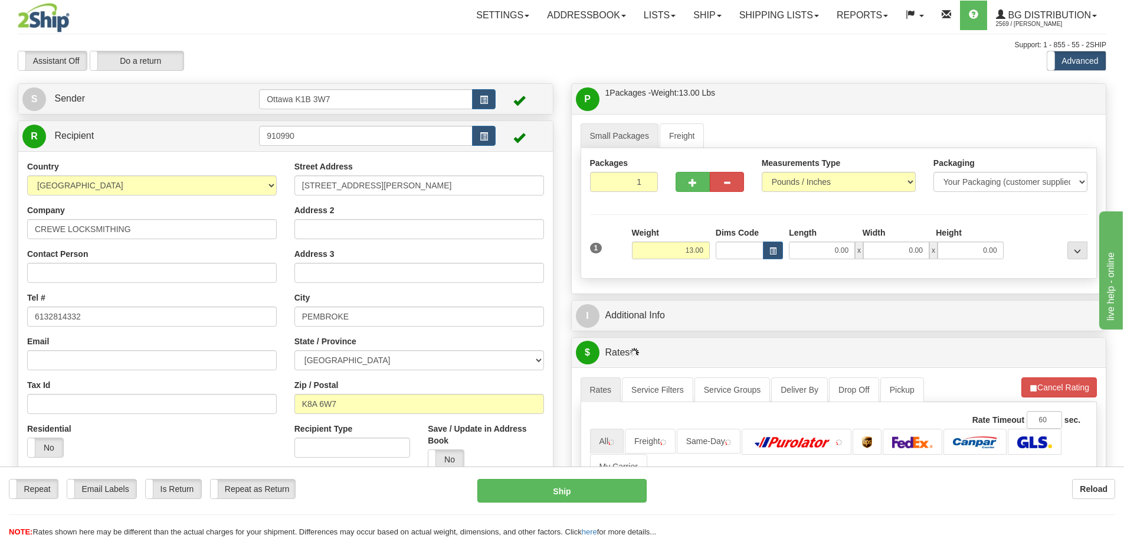
click at [184, 149] on div "R Recipient 910990" at bounding box center [285, 136] width 535 height 30
click at [846, 252] on input "0.00" at bounding box center [822, 250] width 66 height 18
type input "14.00"
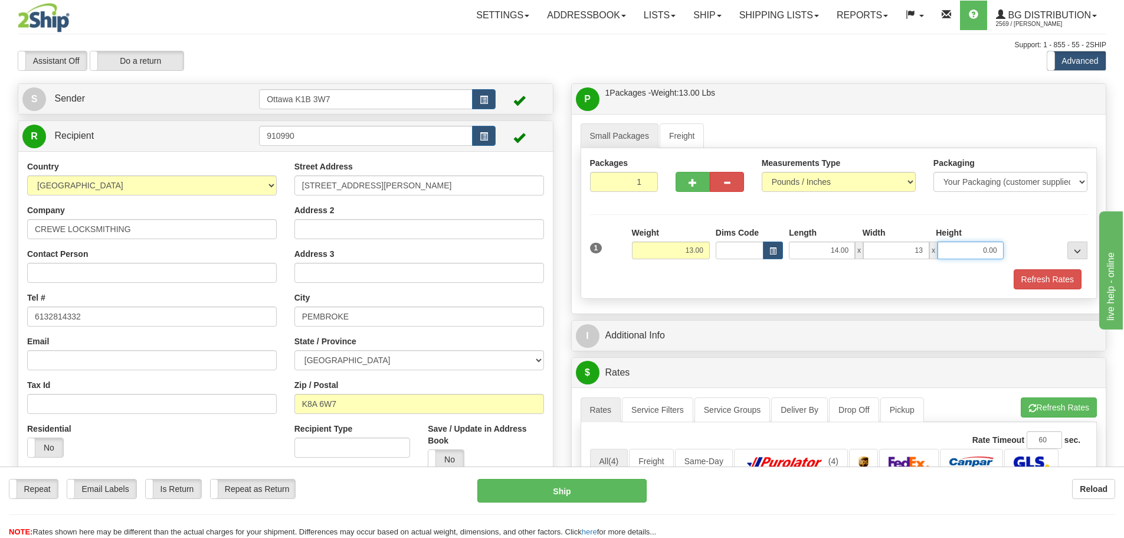
type input "13.00"
type input "8.00"
click at [744, 273] on div "Refresh Rates" at bounding box center [839, 279] width 504 height 20
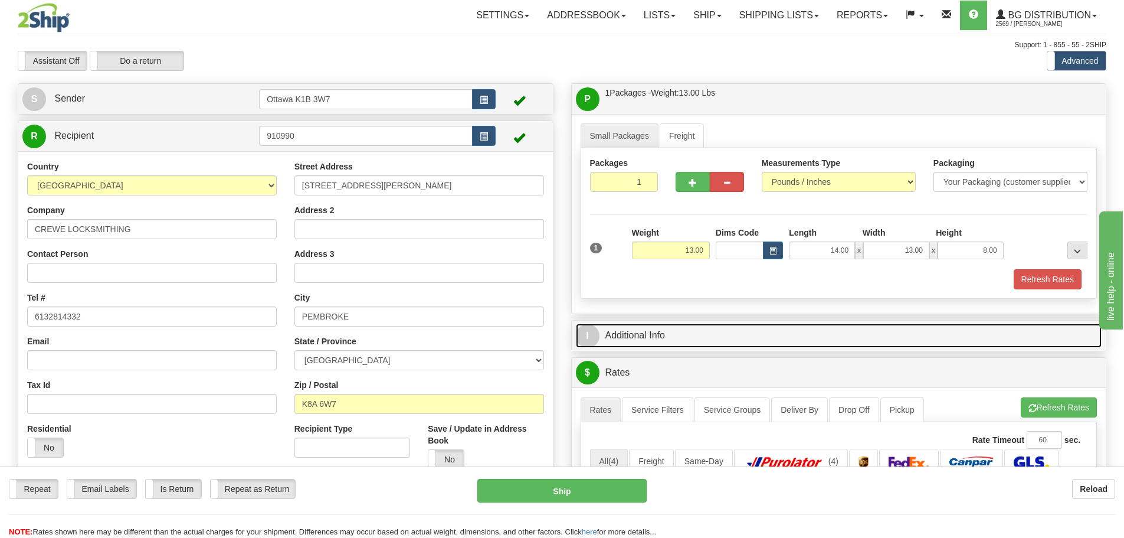
click at [662, 335] on link "I Additional Info" at bounding box center [839, 335] width 526 height 24
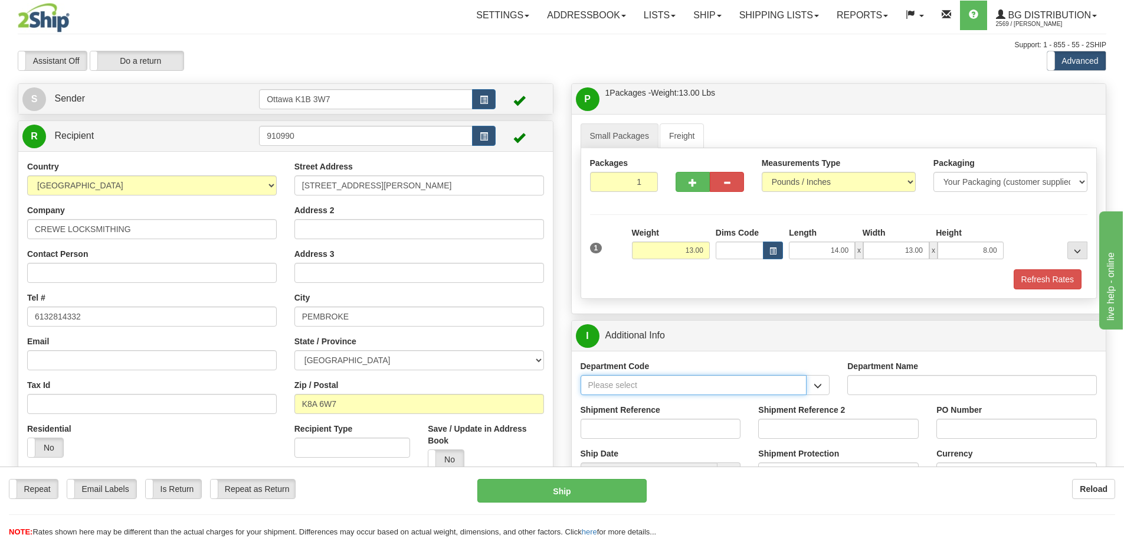
click at [751, 378] on input "Department Code" at bounding box center [694, 385] width 227 height 20
click at [816, 384] on span "button" at bounding box center [818, 386] width 8 height 8
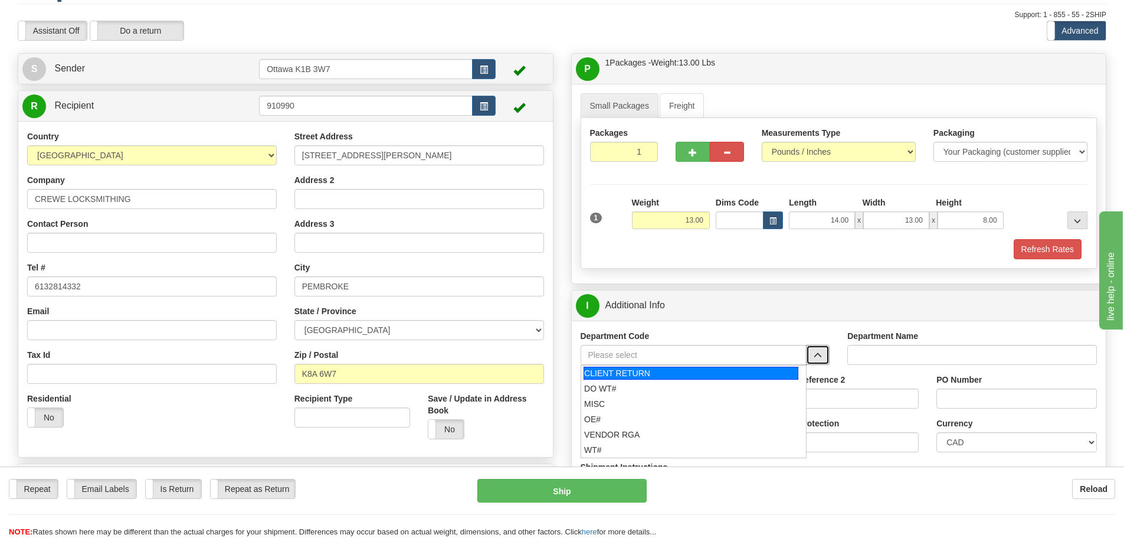
scroll to position [59, 0]
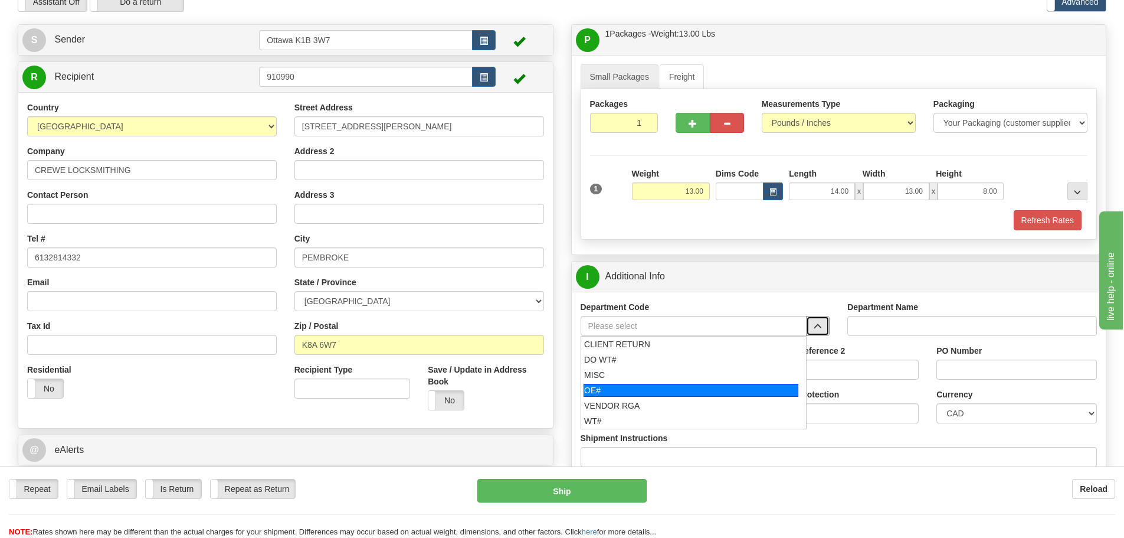
click at [647, 394] on div "OE#" at bounding box center [691, 390] width 215 height 13
type input "OE#"
type input "ORDERS"
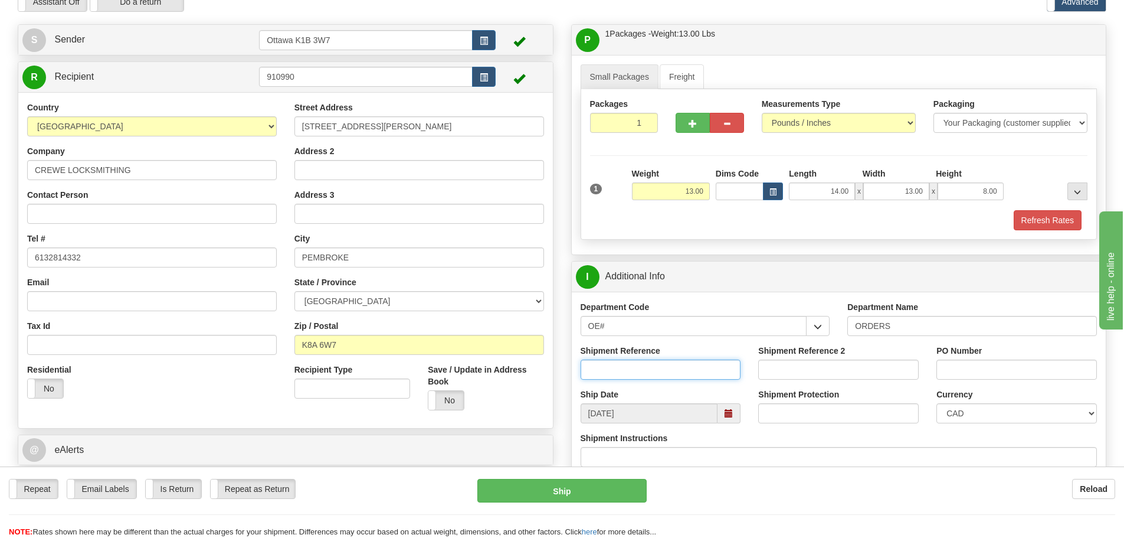
click at [673, 370] on input "Shipment Reference" at bounding box center [661, 369] width 161 height 20
type input "10202122-00"
click at [1030, 367] on input "PO Number" at bounding box center [1017, 369] width 161 height 20
click at [814, 263] on div "I Additional Info" at bounding box center [839, 276] width 535 height 30
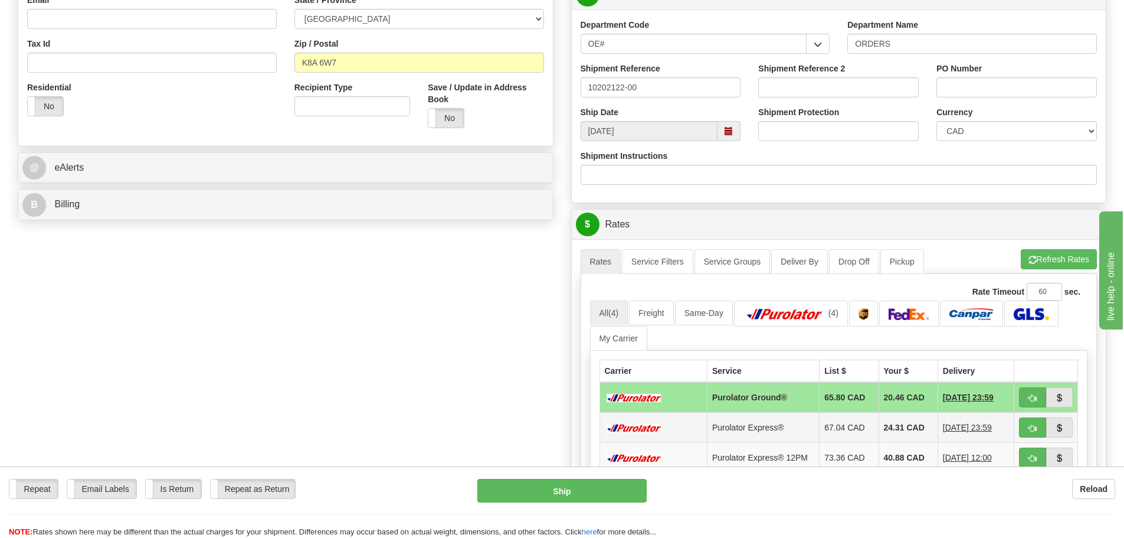
scroll to position [413, 0]
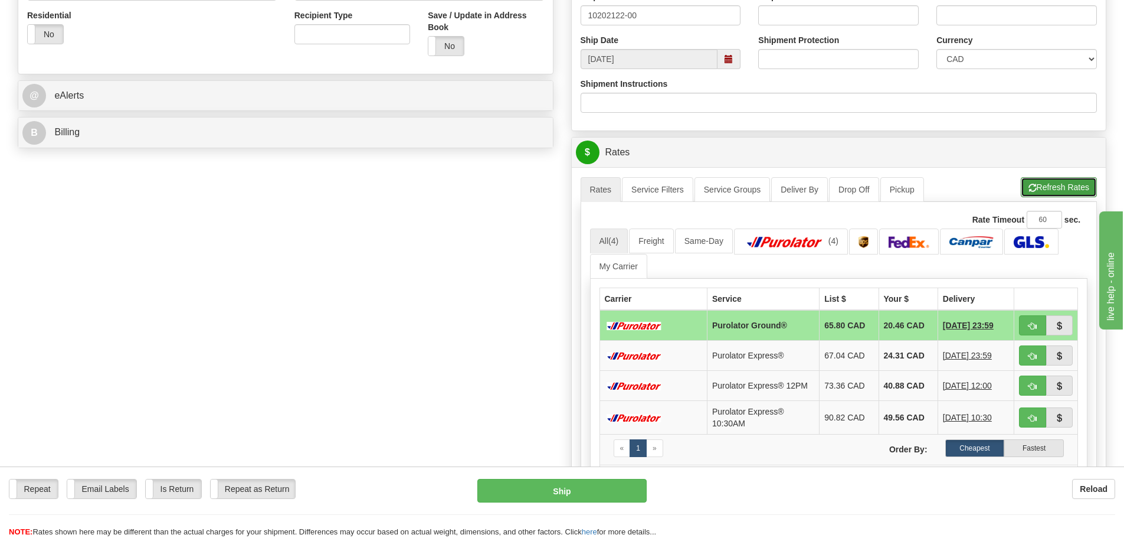
click at [1076, 184] on button "Refresh Rates" at bounding box center [1059, 187] width 76 height 20
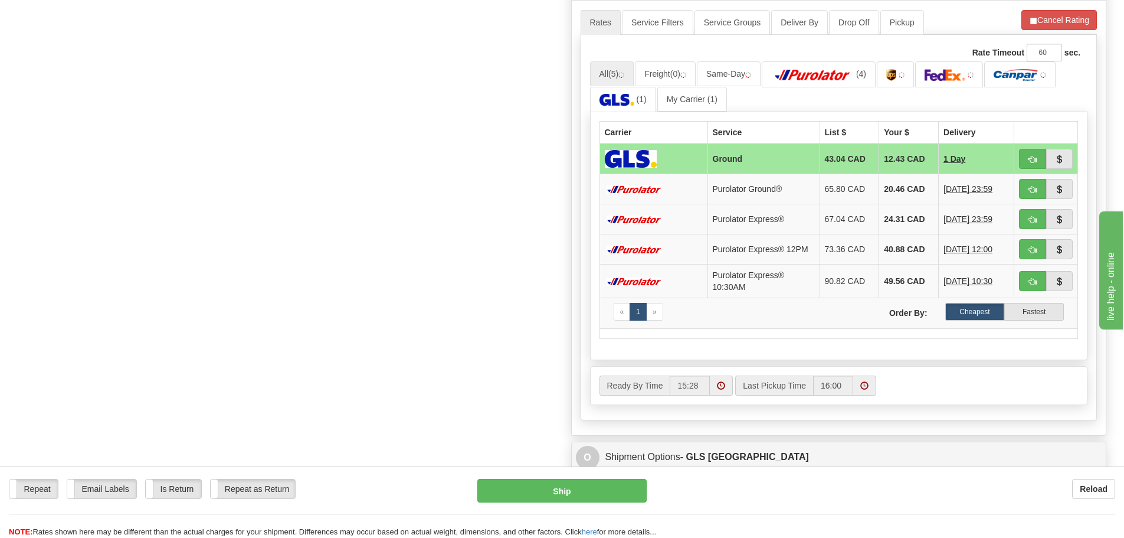
scroll to position [590, 0]
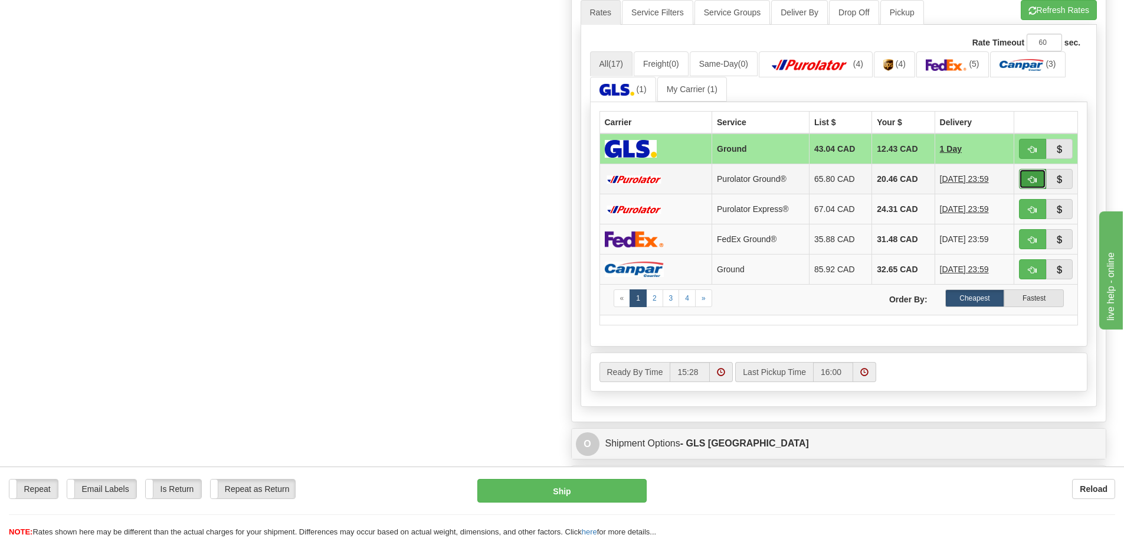
click at [1031, 182] on span "button" at bounding box center [1033, 180] width 8 height 8
type input "260"
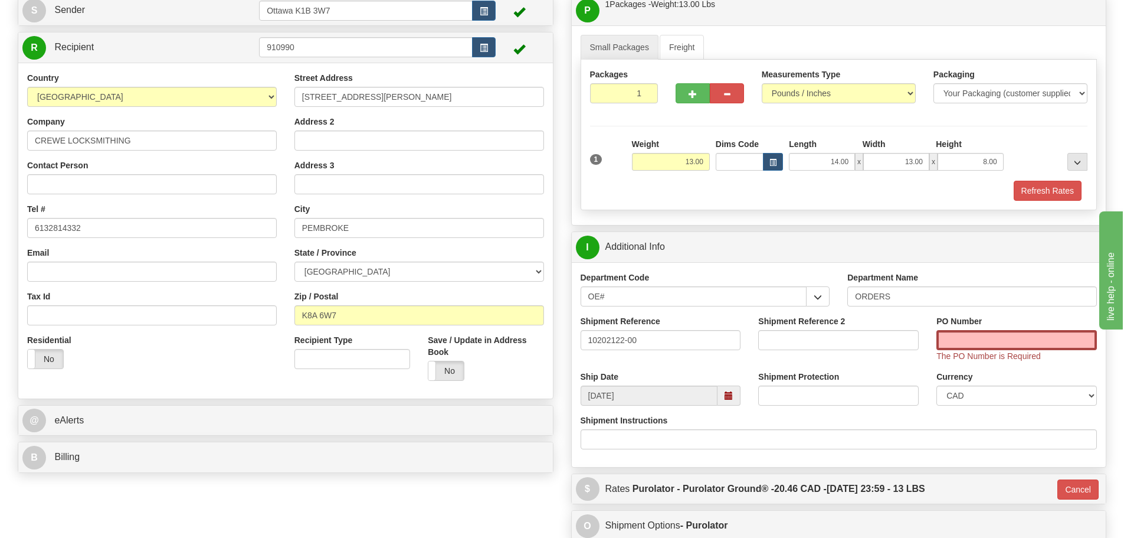
scroll to position [81, 0]
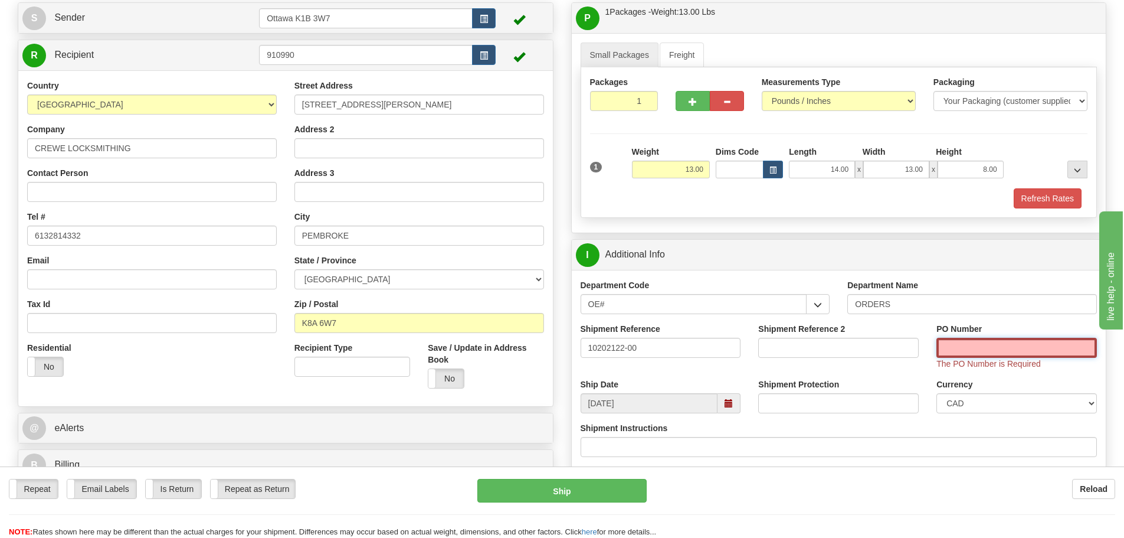
click at [986, 351] on input "PO Number" at bounding box center [1017, 348] width 161 height 20
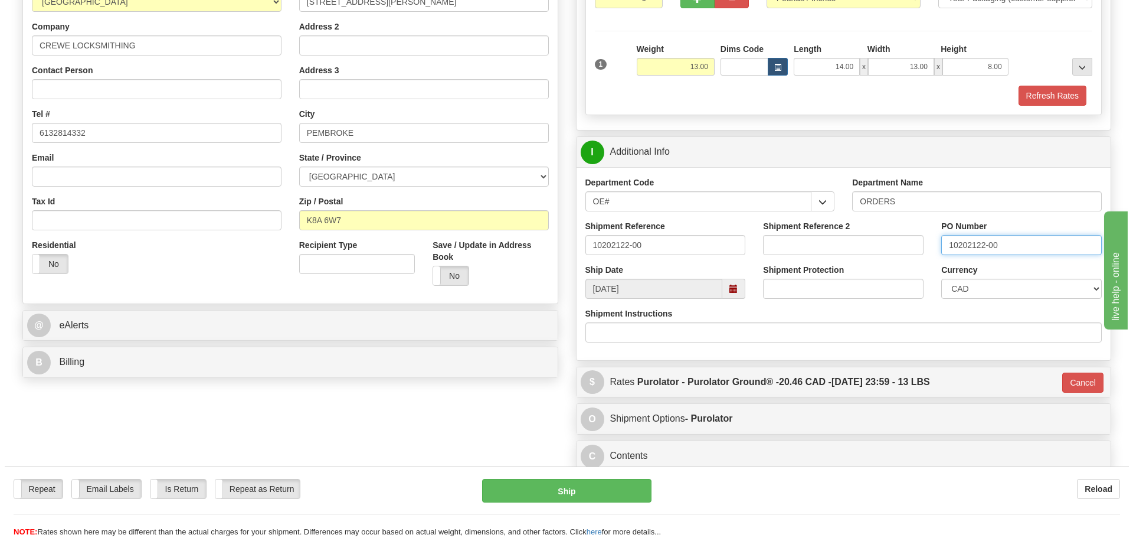
scroll to position [258, 0]
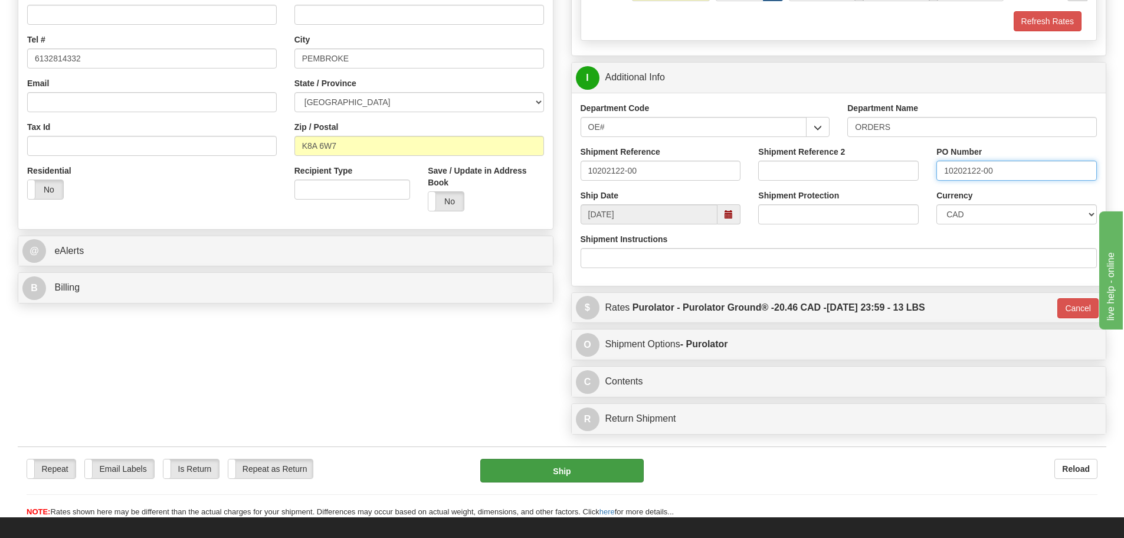
type input "10202122-00"
click at [574, 476] on button "Ship" at bounding box center [561, 471] width 163 height 24
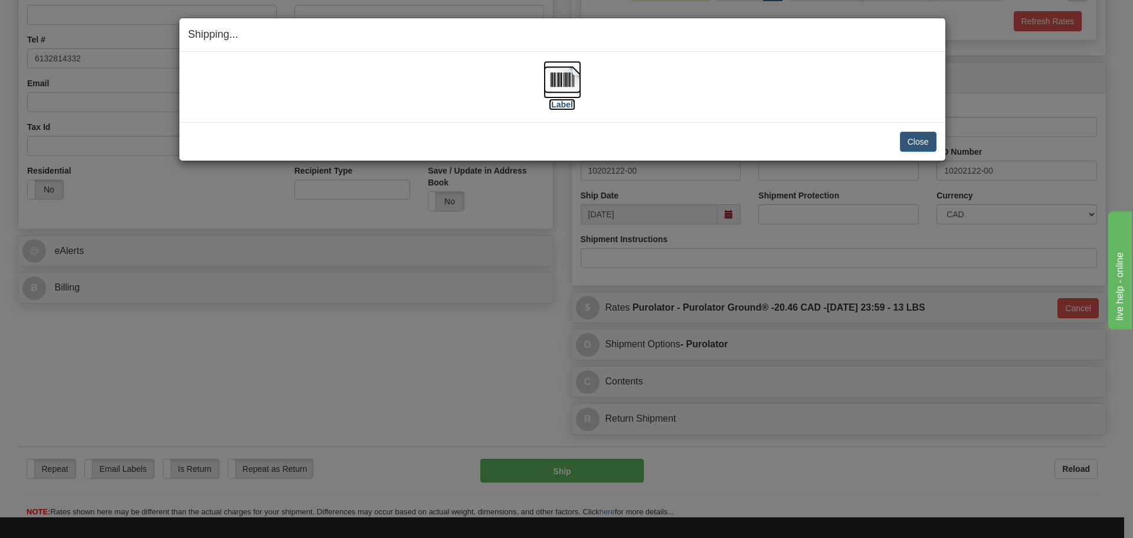
click at [564, 102] on label "[Label]" at bounding box center [562, 105] width 27 height 12
click at [923, 139] on button "Close" at bounding box center [918, 142] width 37 height 20
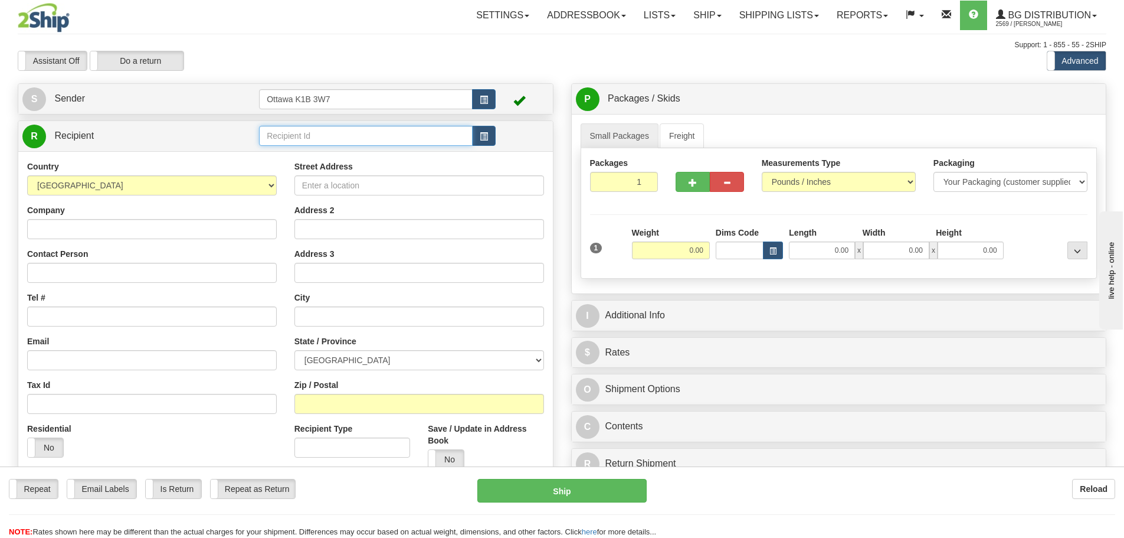
click at [351, 133] on input "text" at bounding box center [366, 136] width 214 height 20
click at [348, 153] on div "910929" at bounding box center [364, 154] width 202 height 13
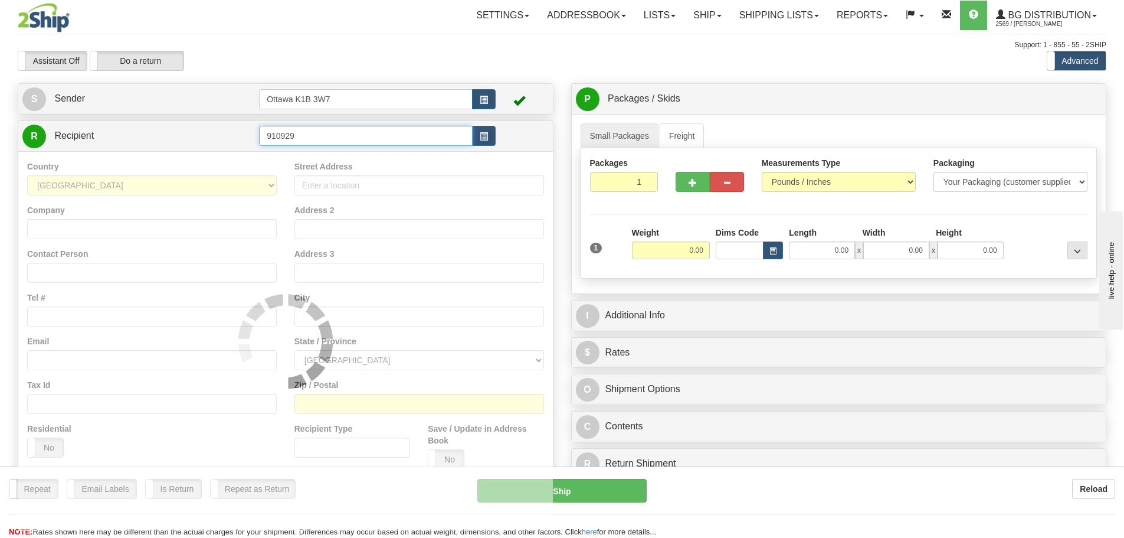
type input "910929"
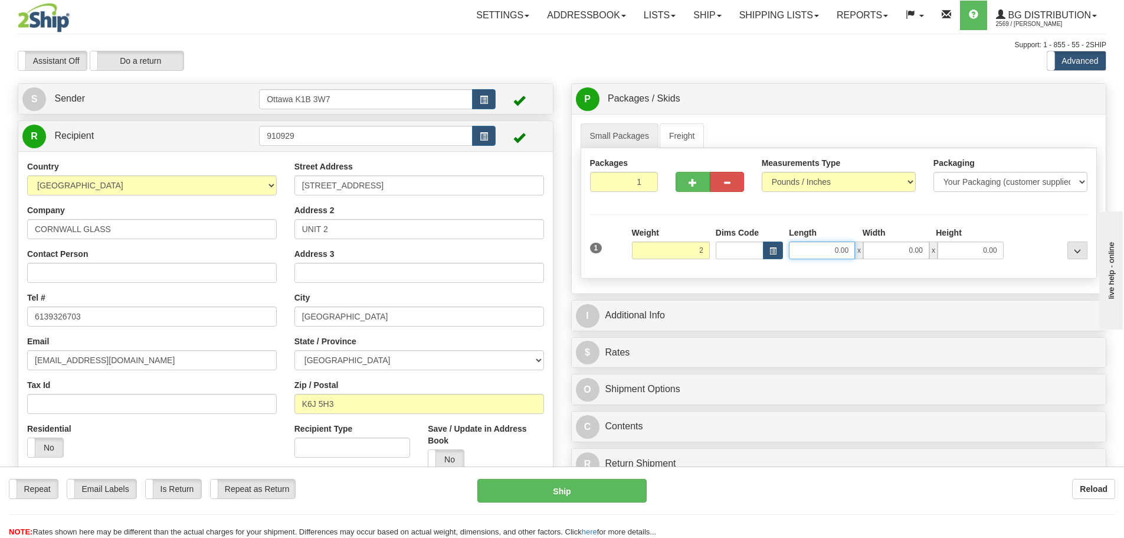
type input "2.00"
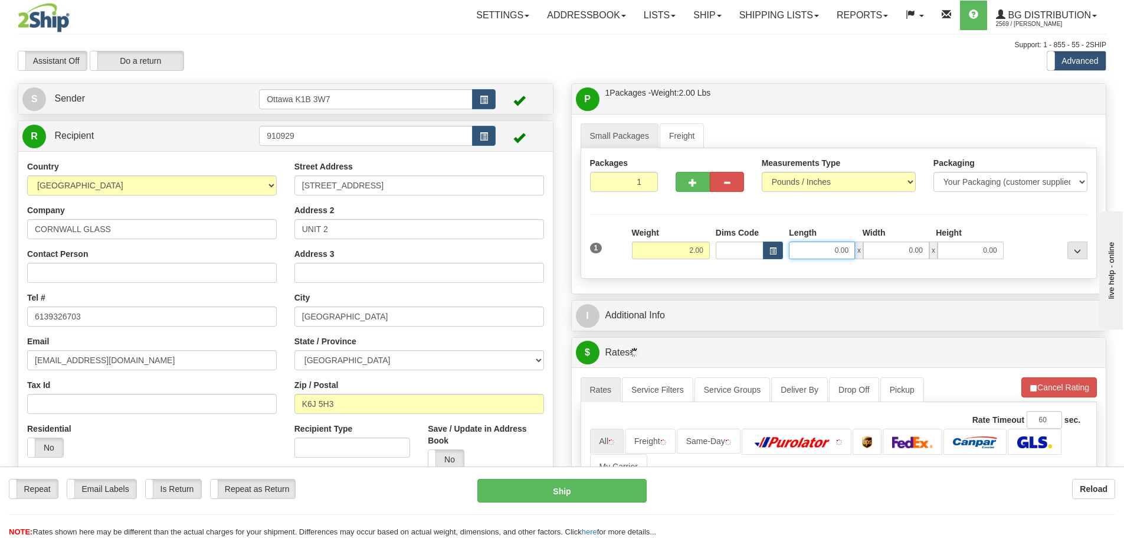
click at [844, 251] on input "0.00" at bounding box center [822, 250] width 66 height 18
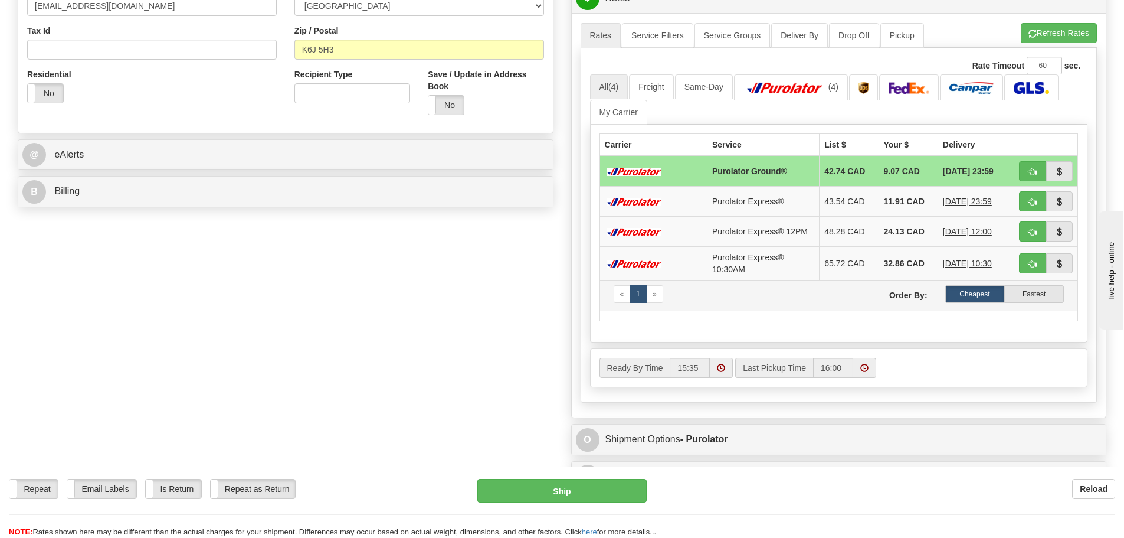
scroll to position [59, 0]
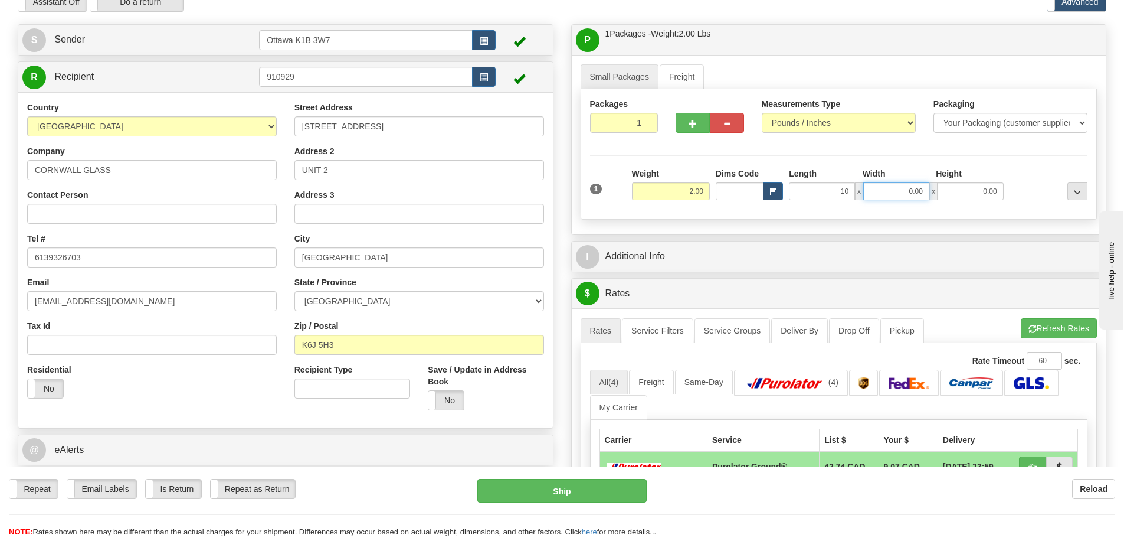
type input "10.00"
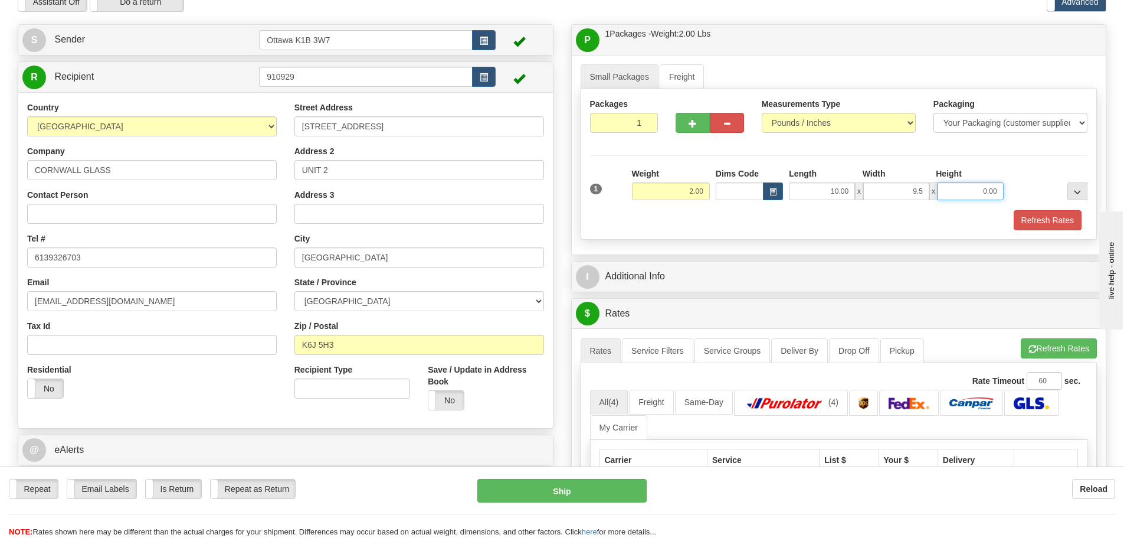
type input "9.50"
type input "5.00"
click at [792, 253] on div "Small Packages Freight Packages 1 1 Measurements Type" at bounding box center [839, 154] width 535 height 199
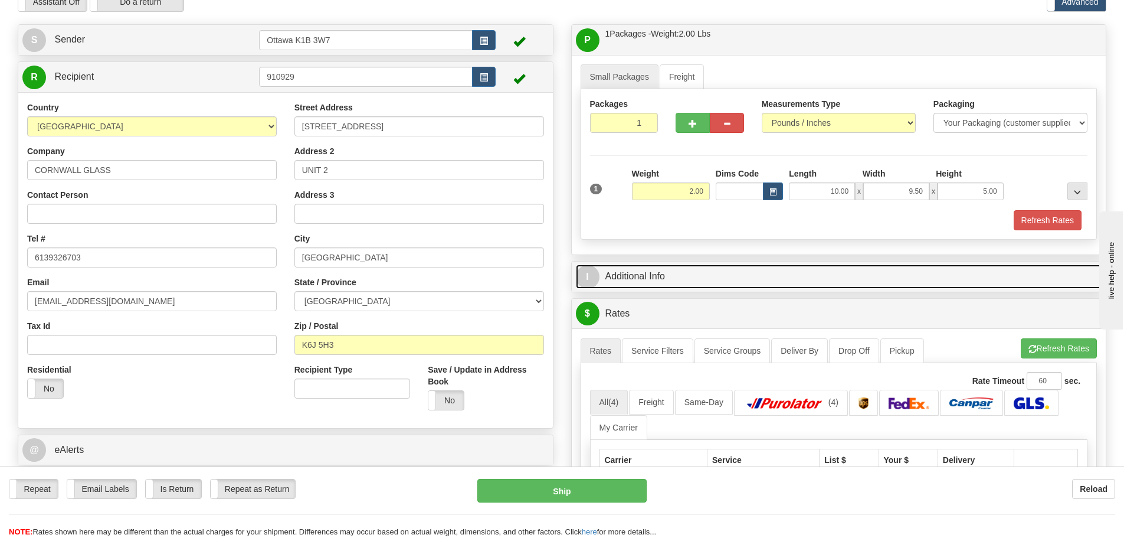
click at [669, 283] on link "I Additional Info" at bounding box center [839, 276] width 526 height 24
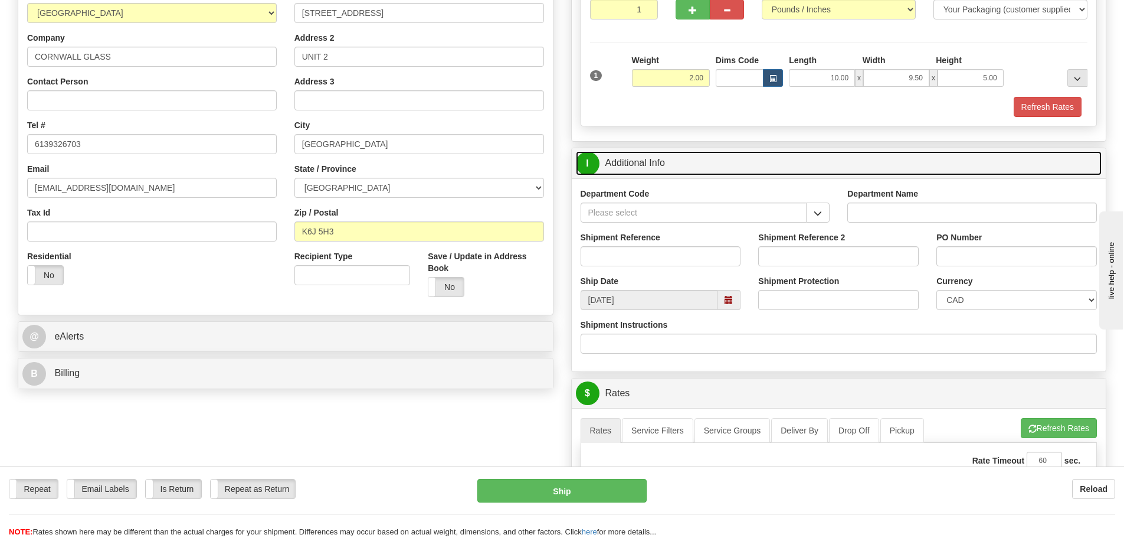
scroll to position [177, 0]
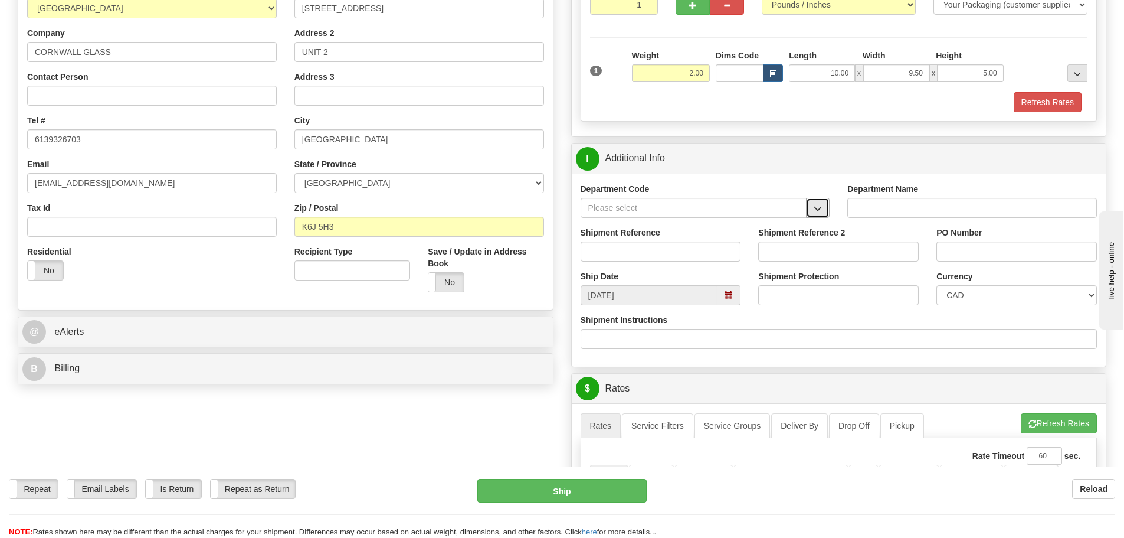
click at [819, 210] on span "button" at bounding box center [818, 209] width 8 height 8
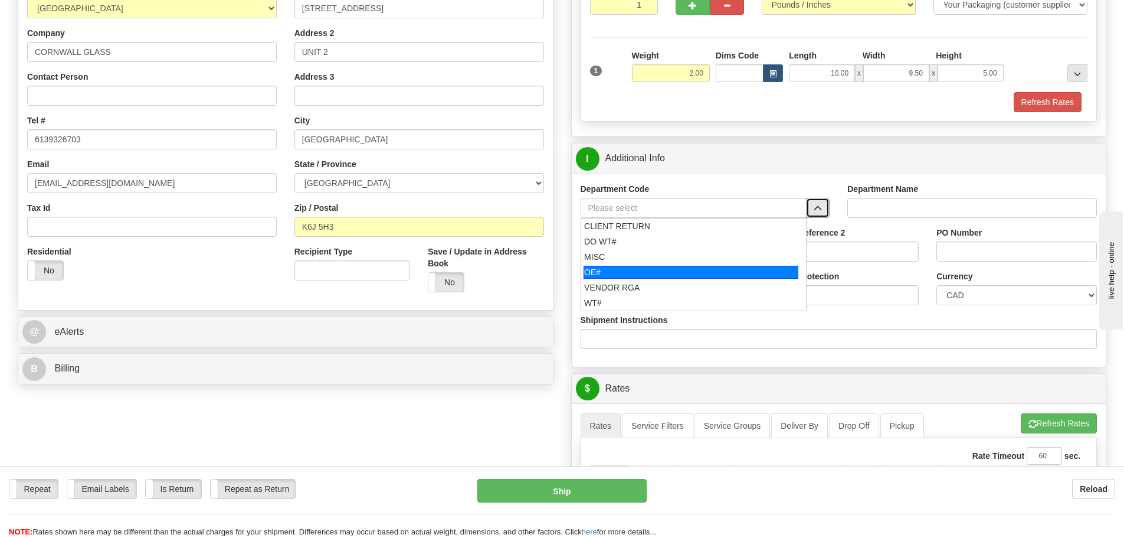
click at [612, 274] on div "OE#" at bounding box center [691, 272] width 215 height 13
type input "OE#"
type input "ORDERS"
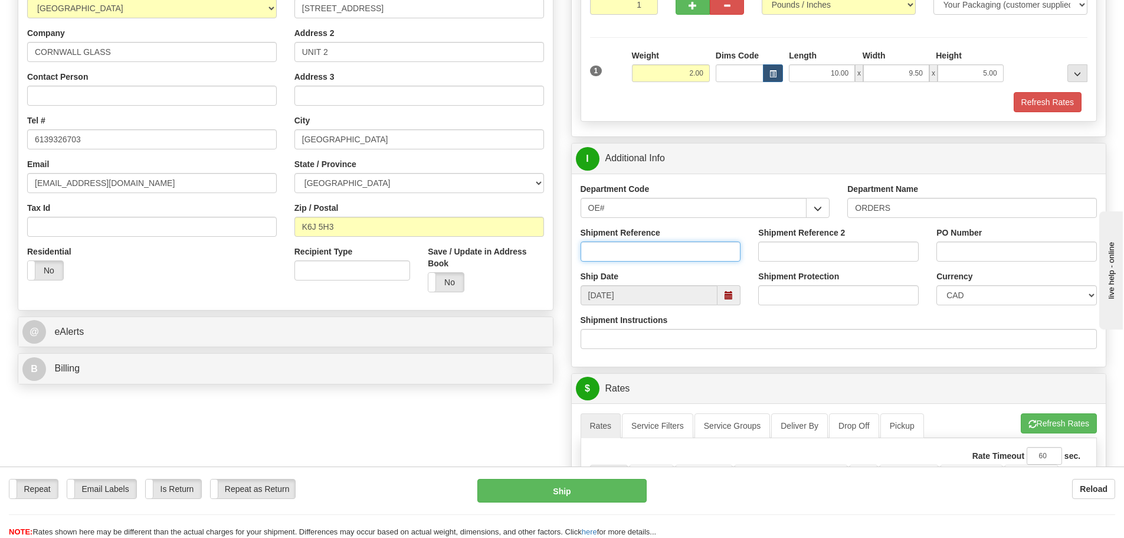
click at [642, 254] on input "Shipment Reference" at bounding box center [661, 251] width 161 height 20
type input "10203157-00"
click at [958, 253] on input "PO Number" at bounding box center [1017, 251] width 161 height 20
type input "24120"
click at [788, 359] on div "Department Code OE# CLIENT RETURN DO WT# MISC OE# VENDOR RGA WT# Department Nam…" at bounding box center [839, 269] width 535 height 193
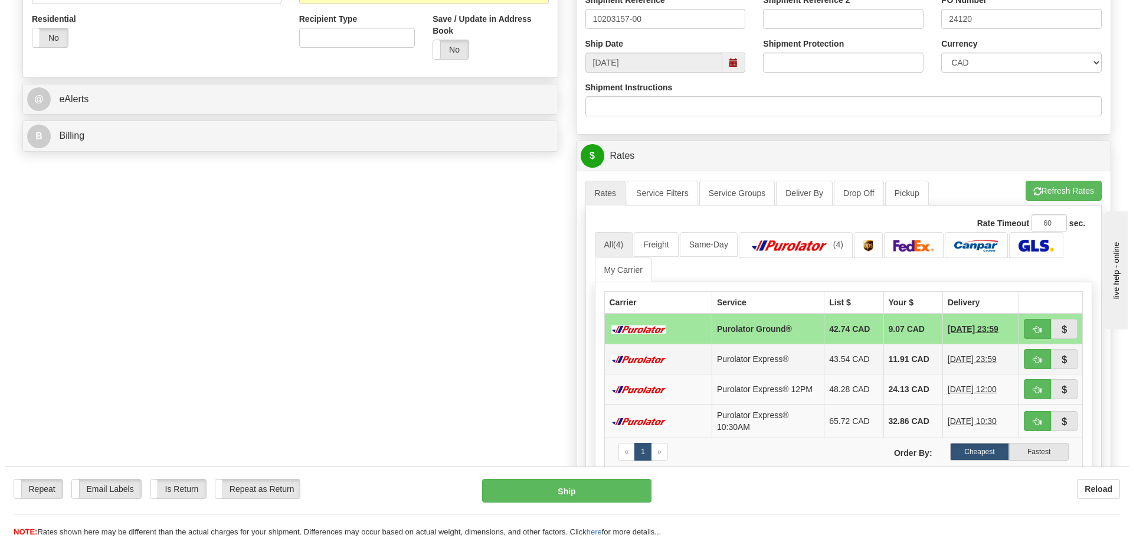
scroll to position [413, 0]
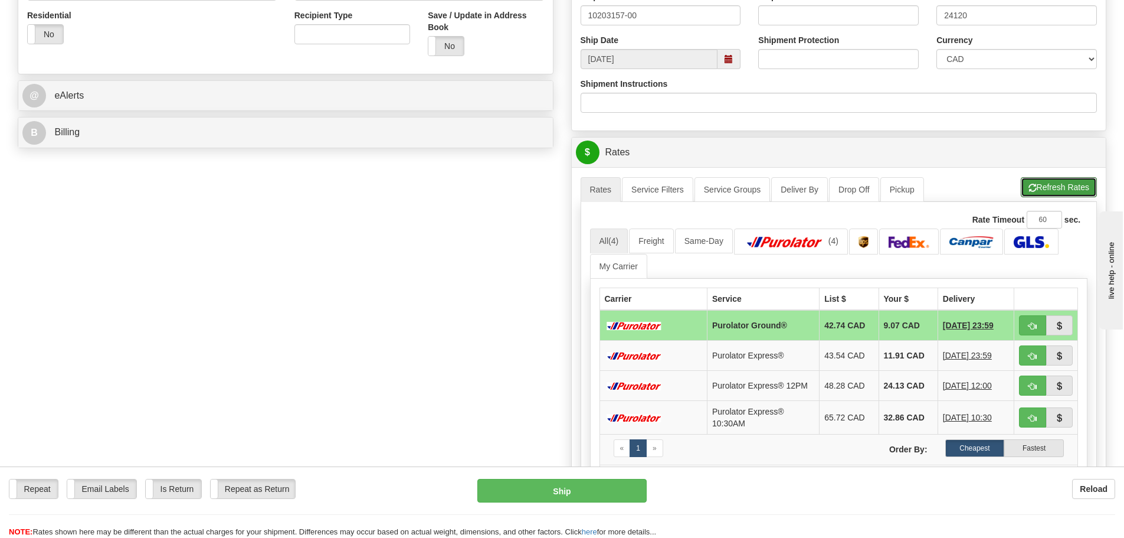
click at [1081, 187] on button "Refresh Rates" at bounding box center [1059, 187] width 76 height 20
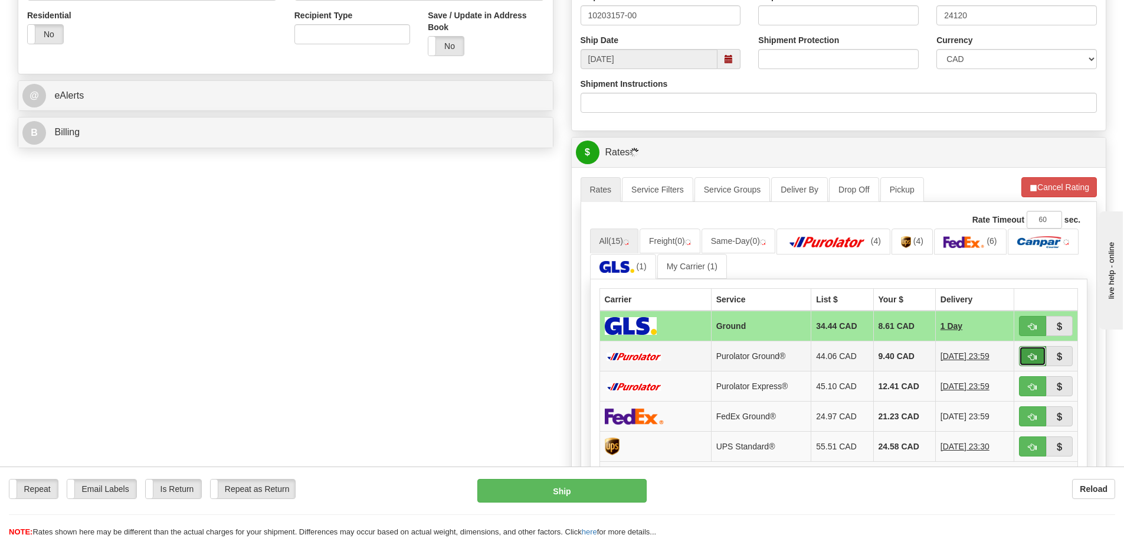
click at [1030, 357] on span "button" at bounding box center [1033, 357] width 8 height 8
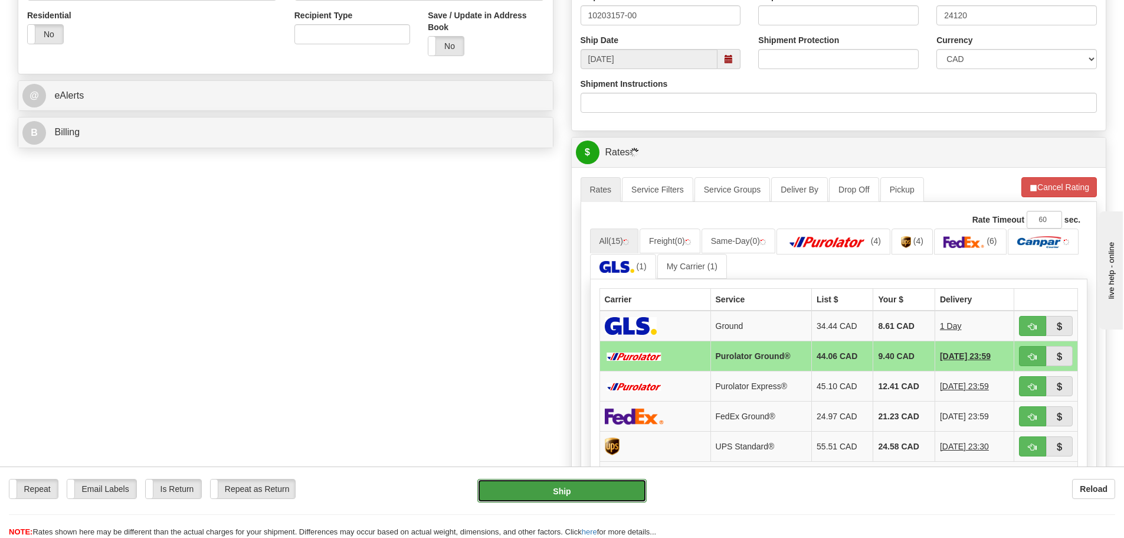
click at [607, 491] on button "Ship" at bounding box center [561, 491] width 169 height 24
type input "260"
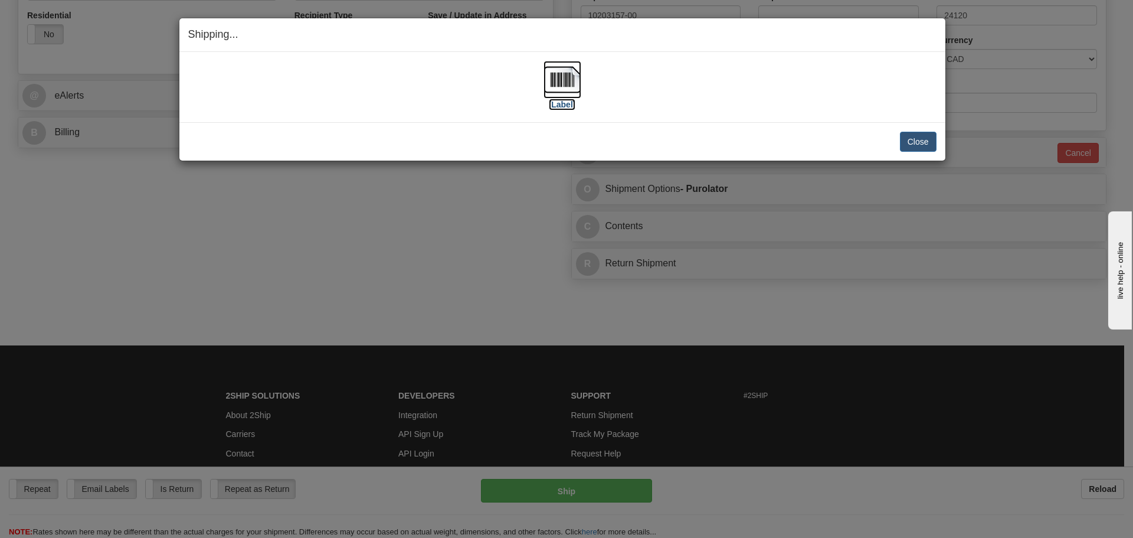
click at [575, 101] on label "[Label]" at bounding box center [562, 105] width 27 height 12
